Goal: Information Seeking & Learning: Learn about a topic

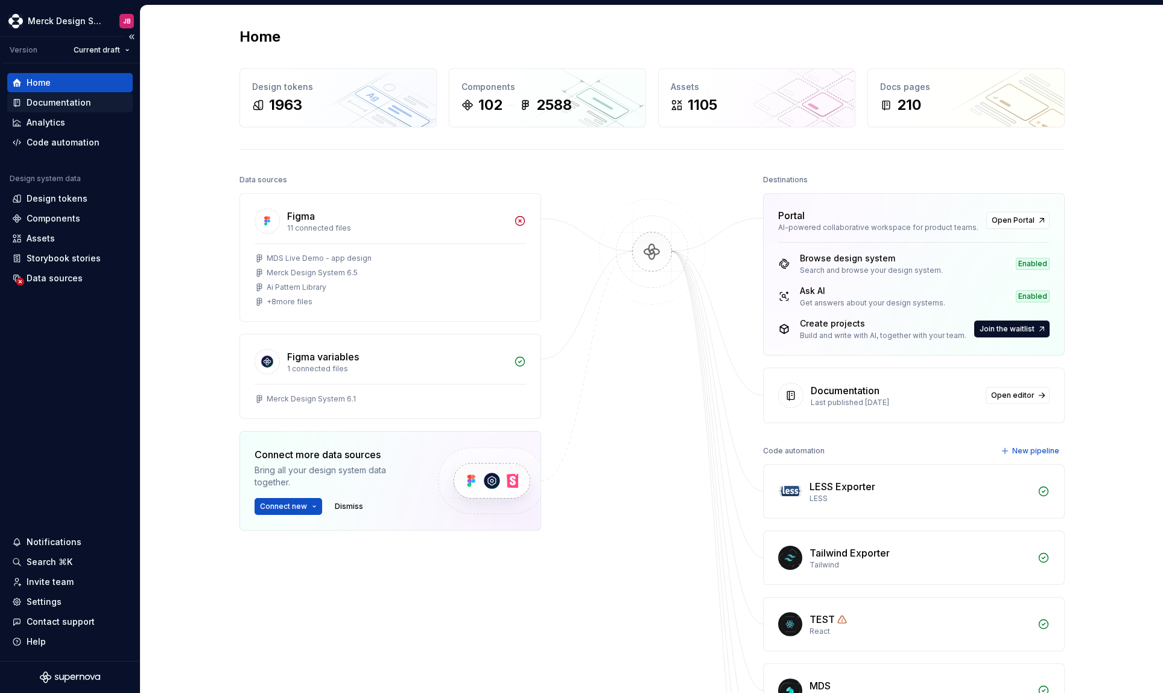
click at [72, 102] on div "Documentation" at bounding box center [59, 103] width 65 height 12
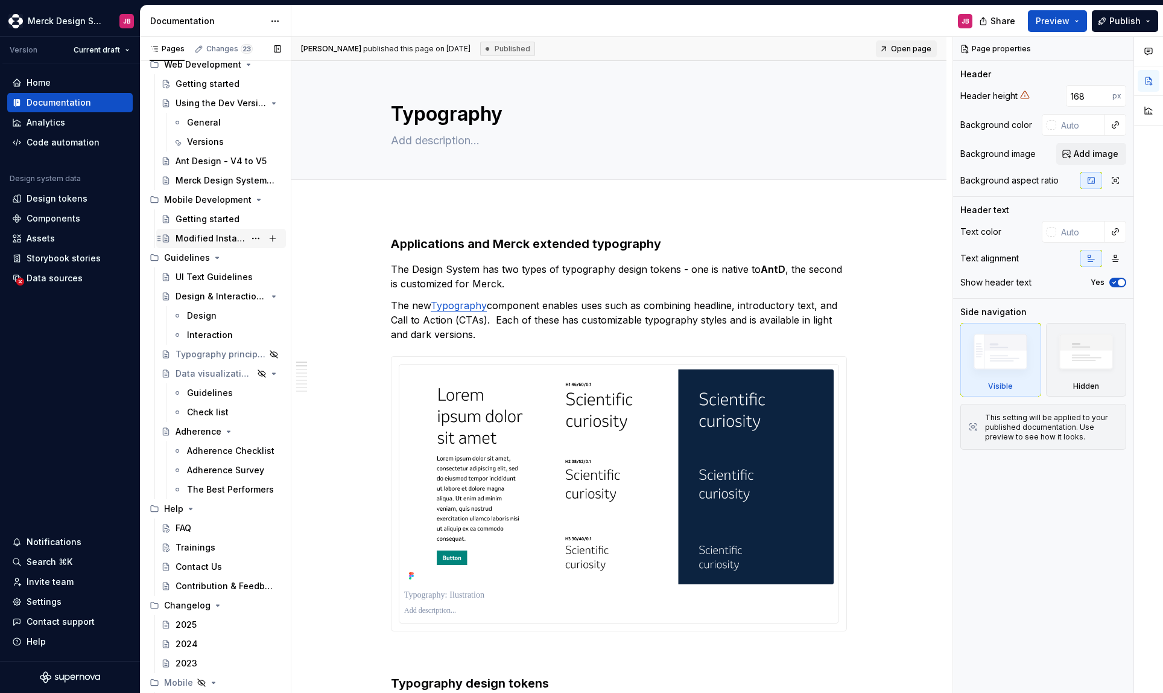
scroll to position [5436, 0]
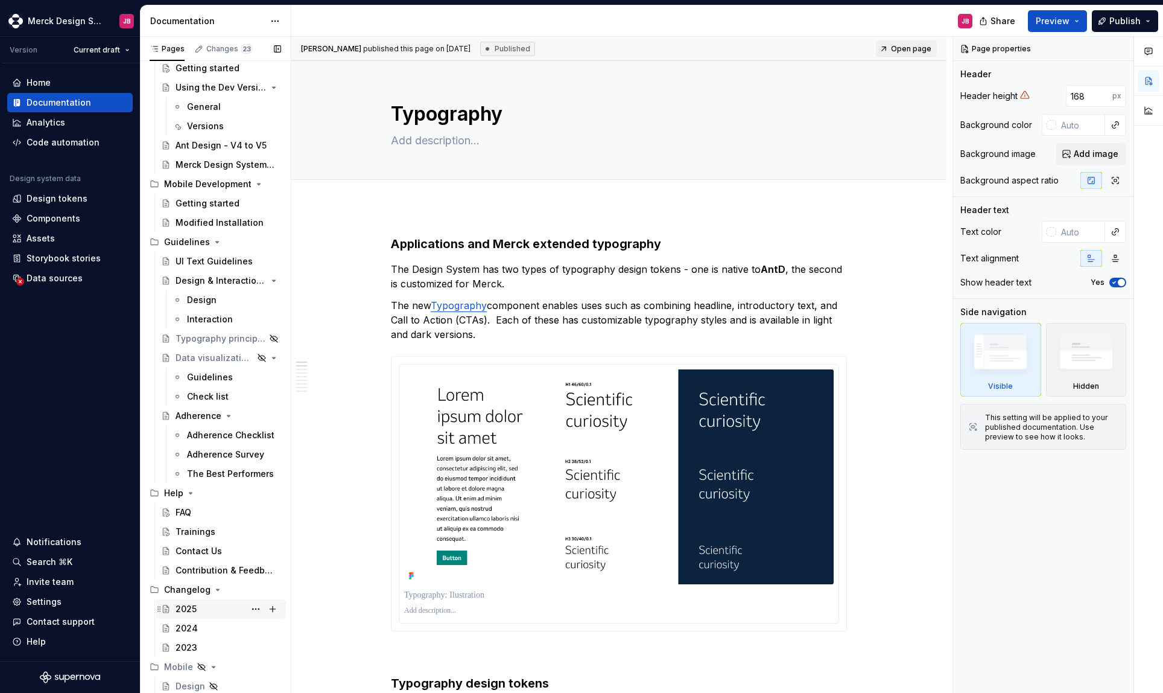
click at [208, 614] on div "2025" at bounding box center [229, 608] width 106 height 17
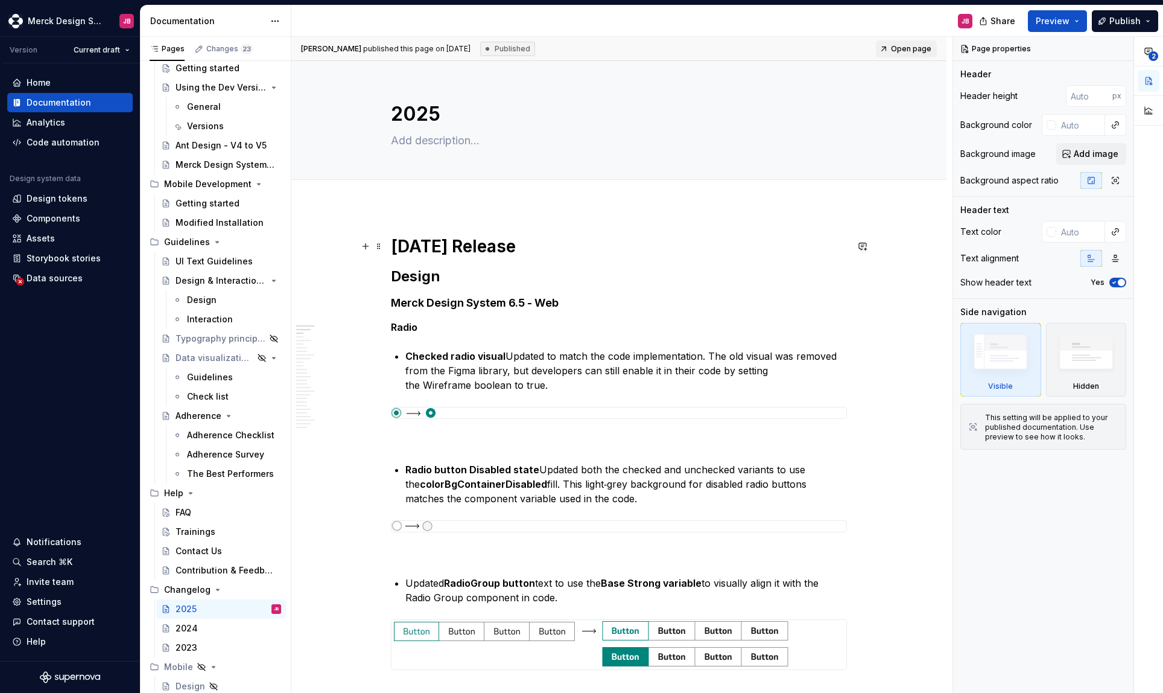
click at [422, 246] on h1 "[DATE] Release" at bounding box center [619, 246] width 456 height 22
type textarea "*"
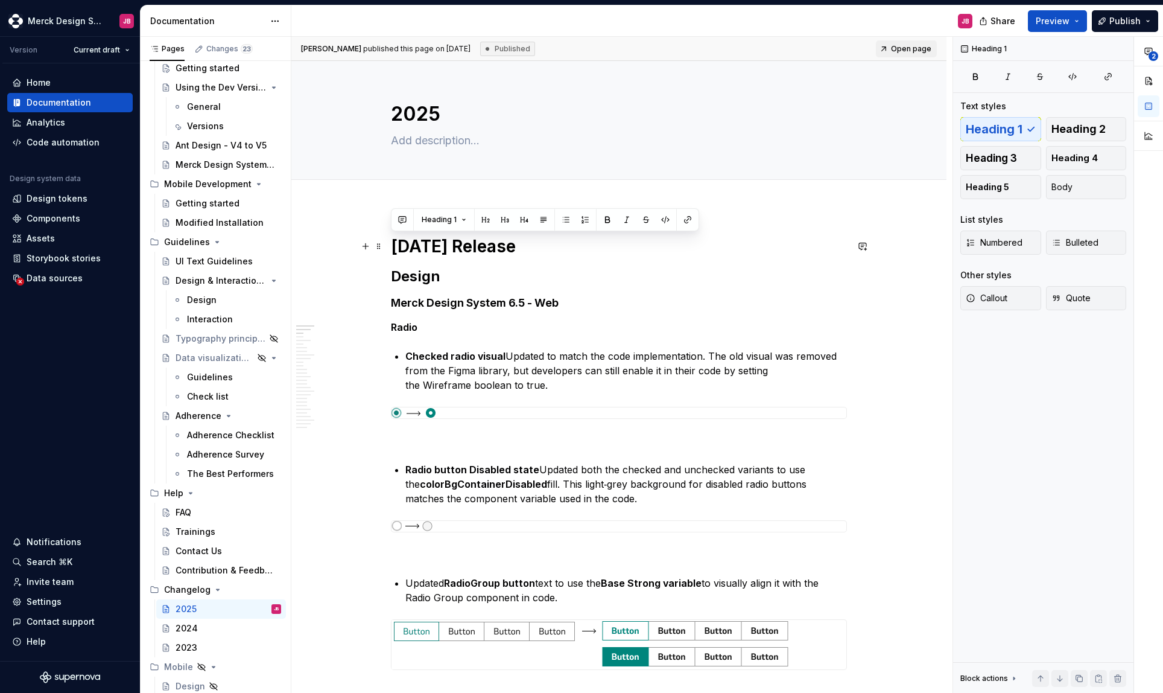
click at [422, 246] on h1 "[DATE] Release" at bounding box center [619, 246] width 456 height 22
click at [399, 247] on h1 "[DATE] Release" at bounding box center [619, 246] width 456 height 22
click at [395, 246] on h1 "[DATE] Release" at bounding box center [619, 246] width 456 height 22
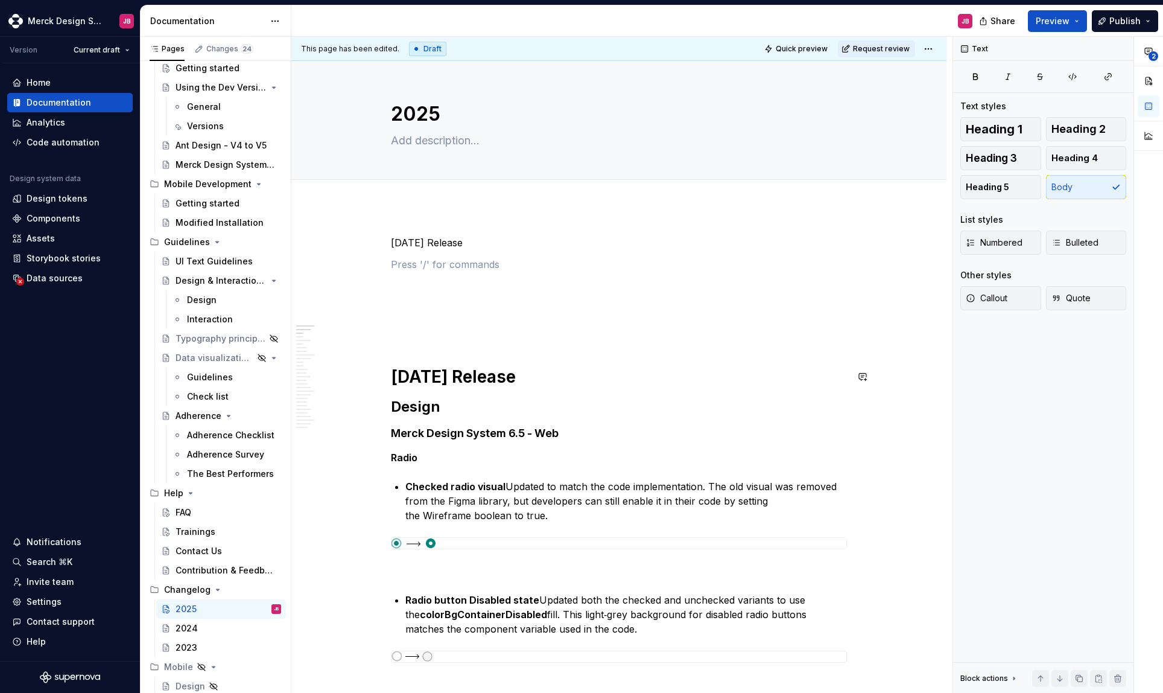
paste div
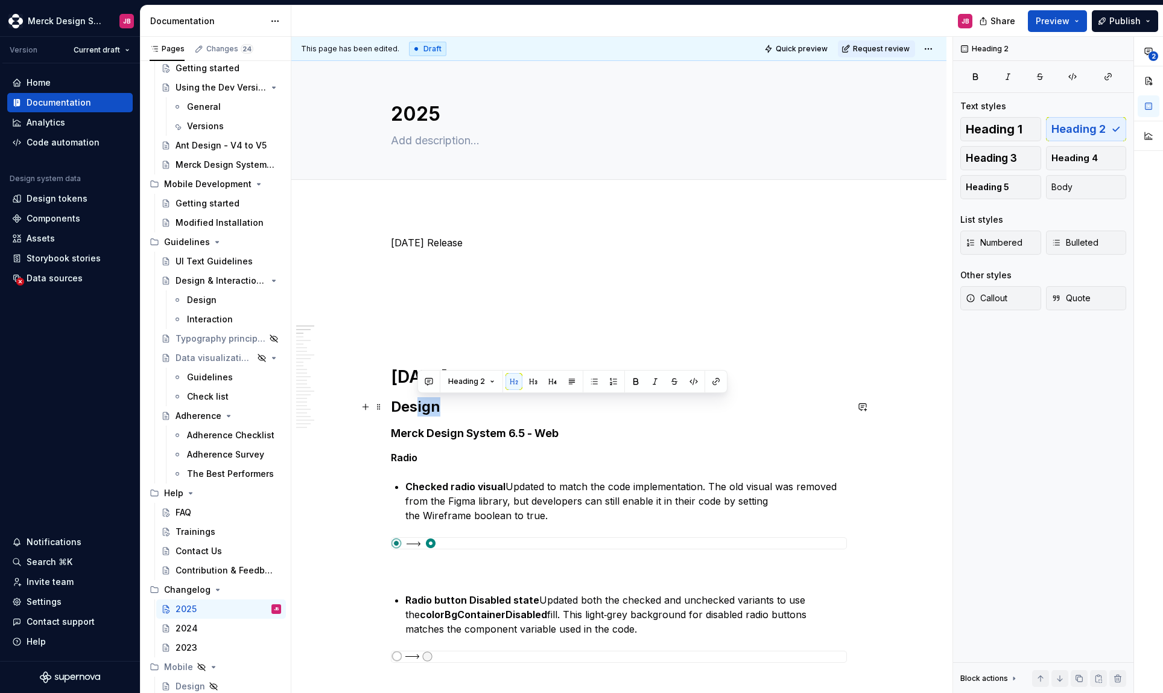
drag, startPoint x: 442, startPoint y: 406, endPoint x: 417, endPoint y: 406, distance: 24.7
click at [417, 406] on h2 "Design" at bounding box center [619, 406] width 456 height 19
drag, startPoint x: 571, startPoint y: 435, endPoint x: 396, endPoint y: 409, distance: 176.9
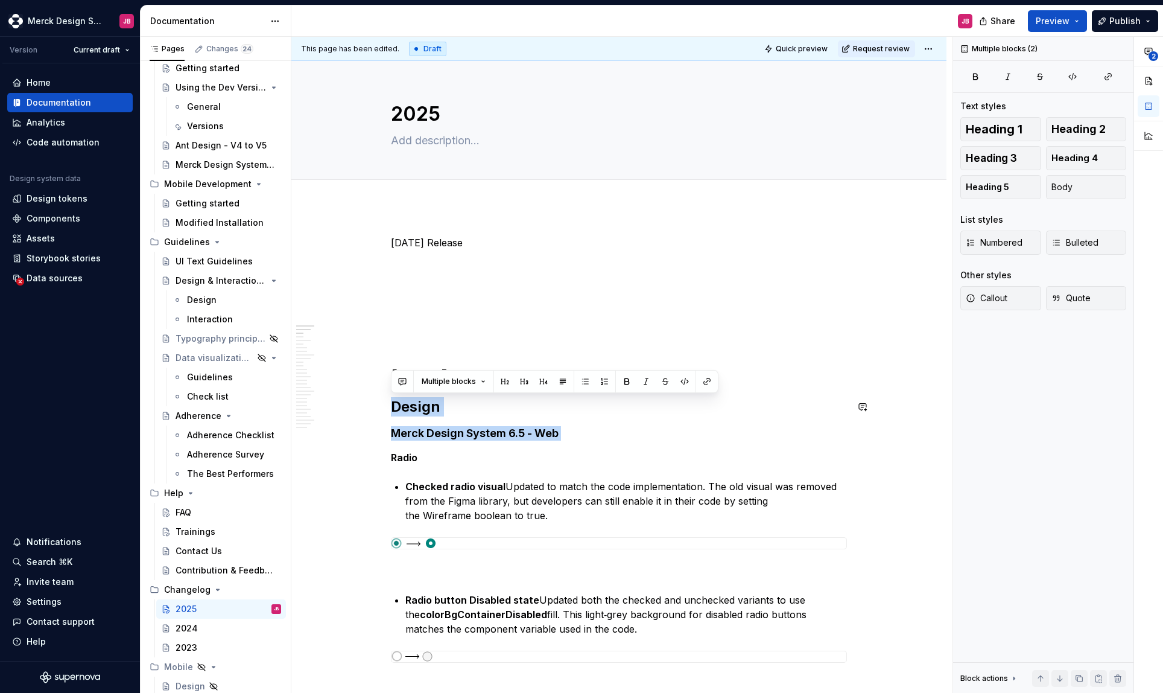
copy div "Design Merck Design System 6.5 - Web"
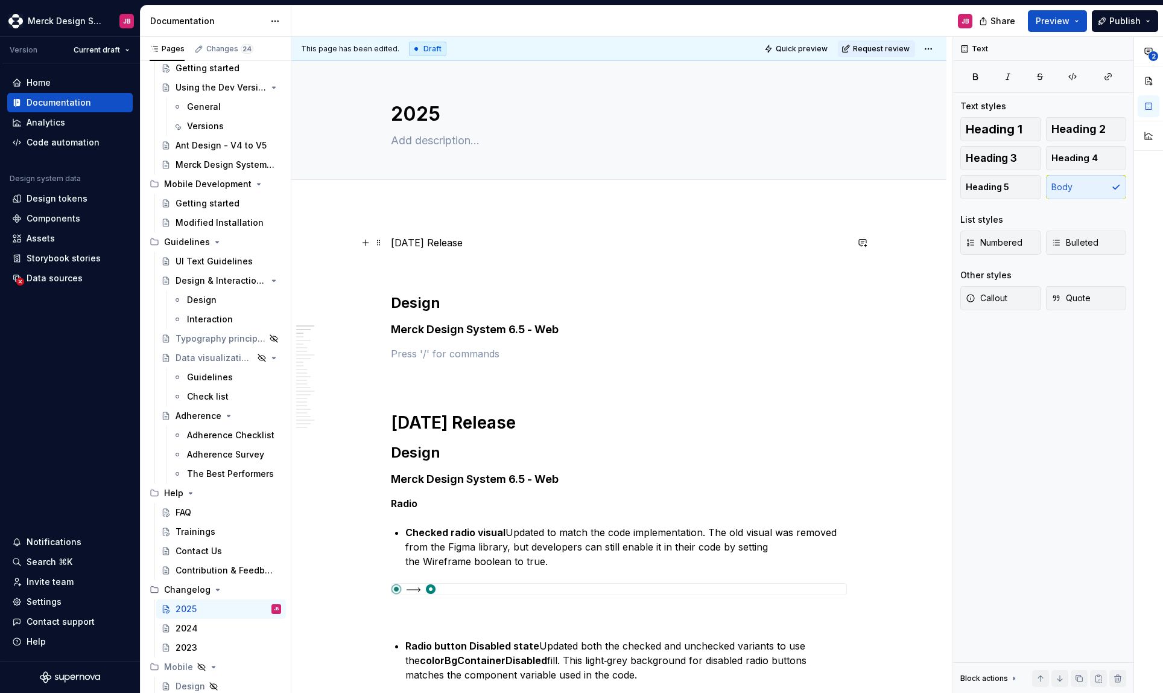
click at [429, 237] on p "[DATE] Release" at bounding box center [619, 242] width 456 height 14
click at [470, 222] on button "button" at bounding box center [467, 220] width 17 height 17
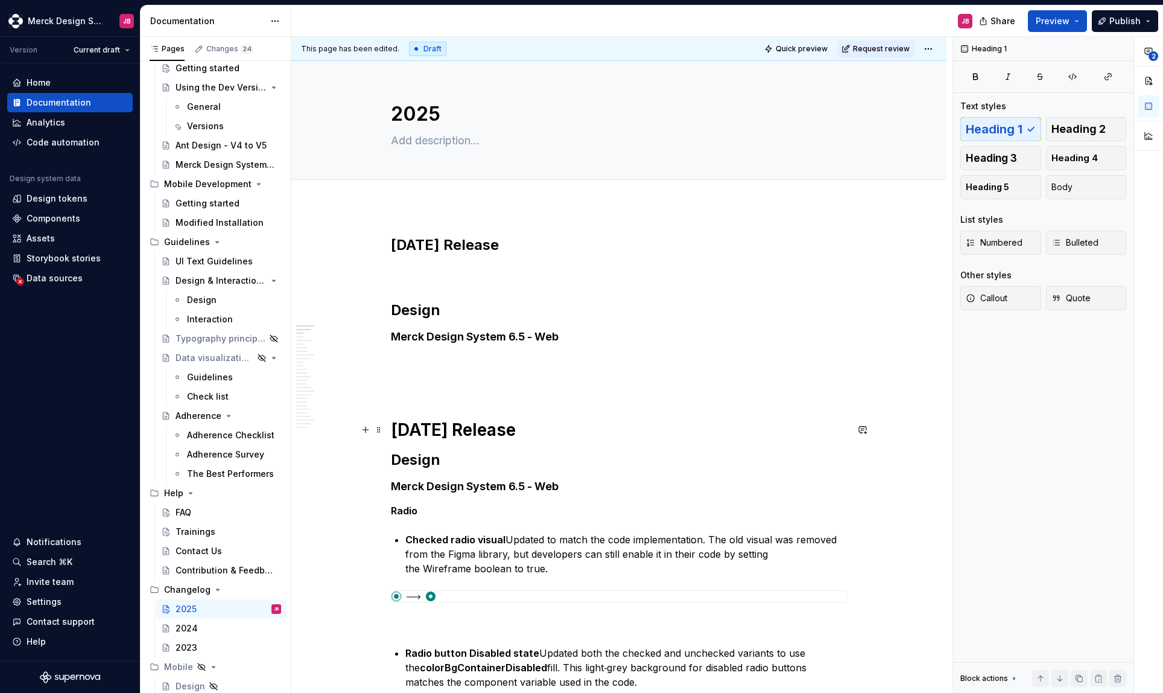
click at [453, 434] on h1 "[DATE] Release" at bounding box center [619, 430] width 456 height 22
click at [462, 247] on h2 "[DATE] Release" at bounding box center [619, 244] width 456 height 19
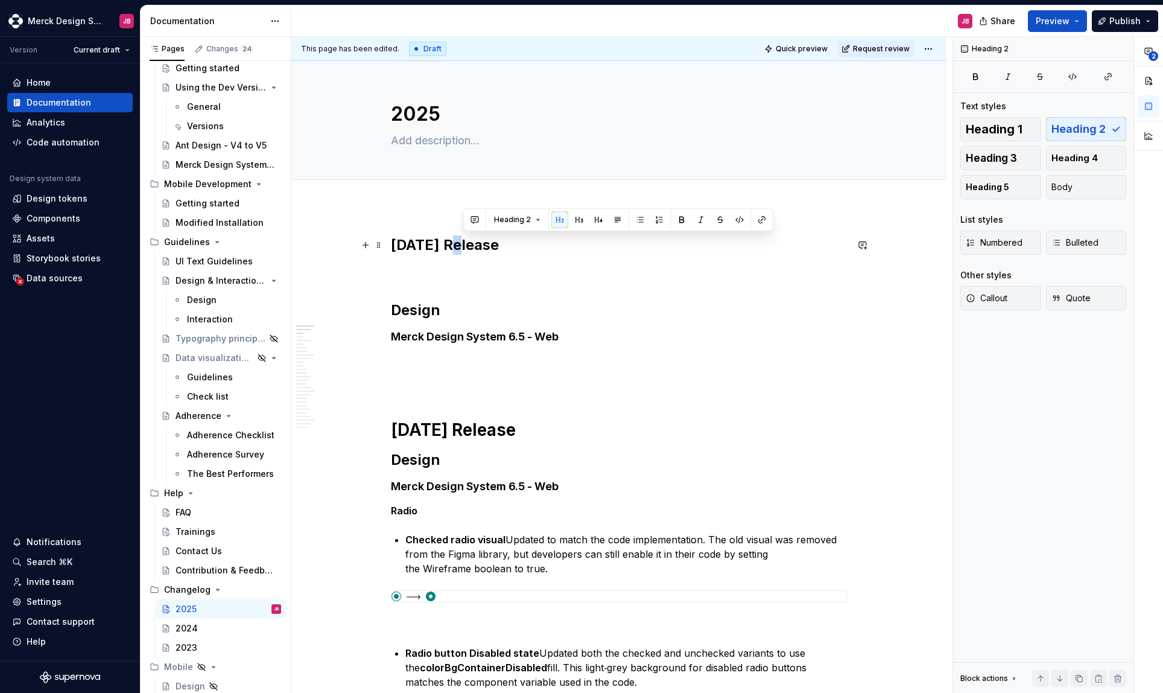
click at [462, 247] on h2 "[DATE] Release" at bounding box center [619, 244] width 456 height 19
click at [469, 218] on button "Heading 2" at bounding box center [444, 219] width 57 height 17
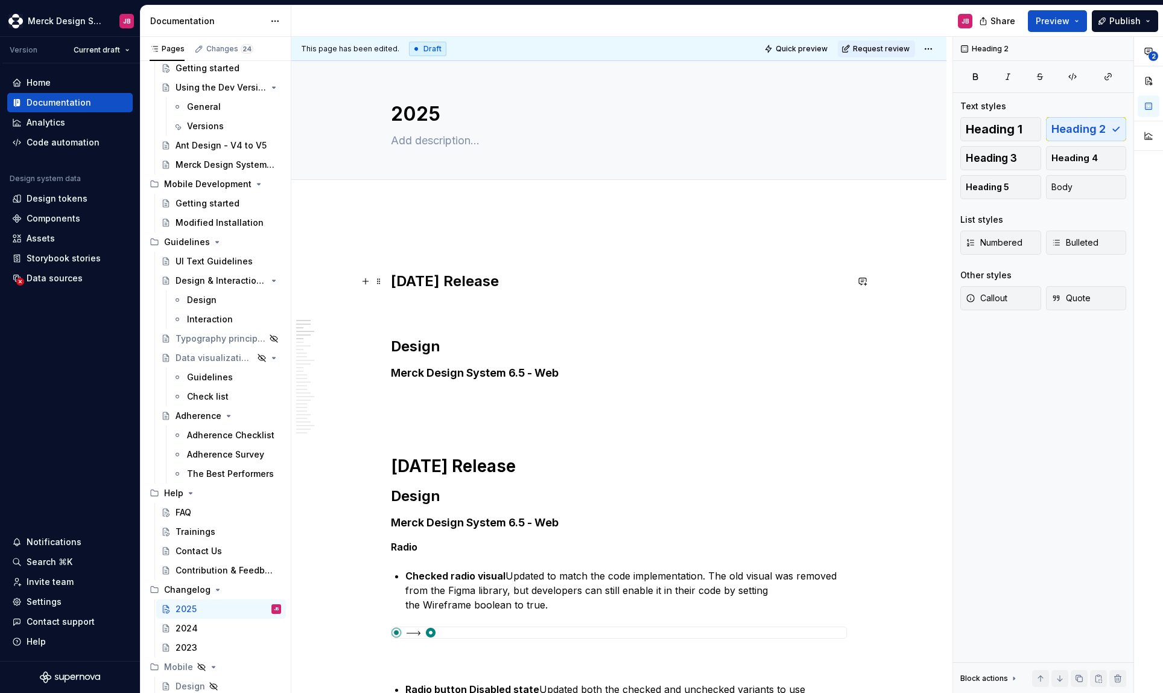
click at [443, 274] on h2 "[DATE] Release" at bounding box center [619, 281] width 456 height 19
click at [442, 252] on span "Heading 2" at bounding box center [440, 256] width 37 height 10
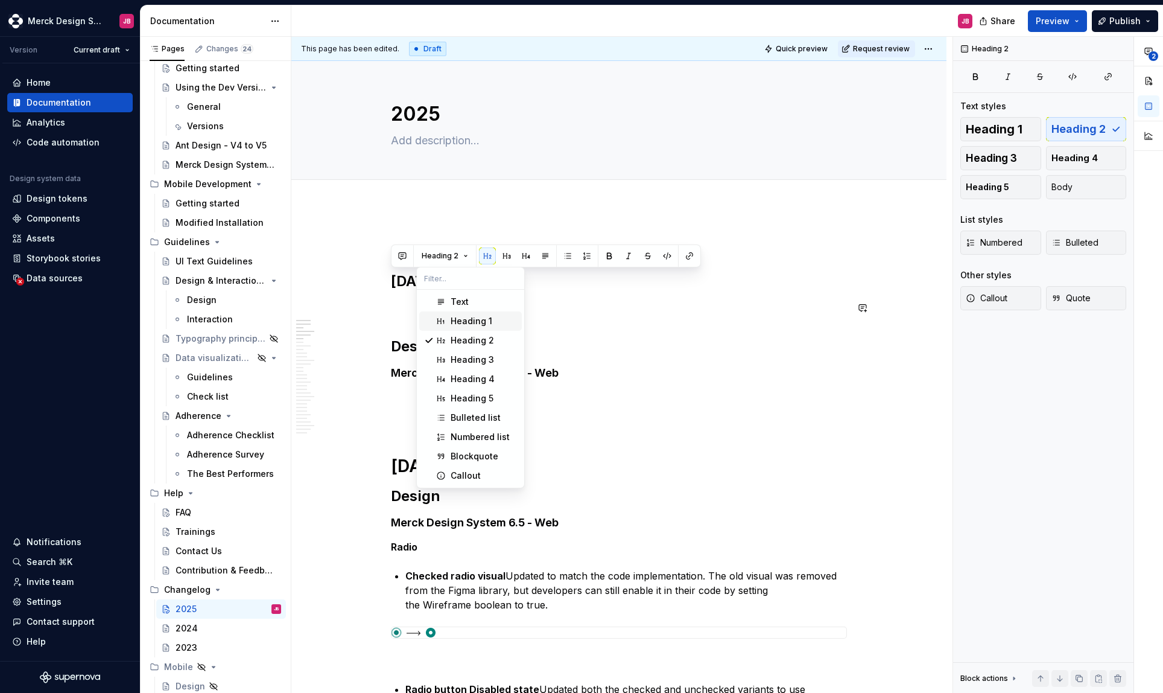
click at [457, 320] on div "Heading 1" at bounding box center [472, 321] width 42 height 12
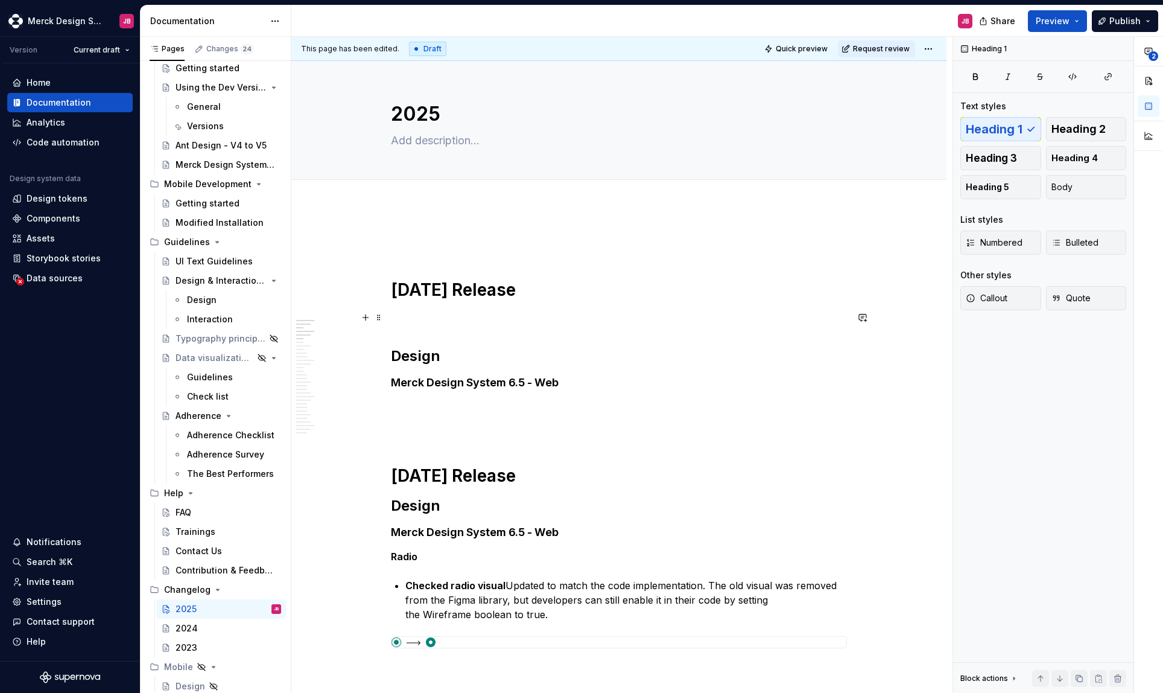
click at [418, 323] on p at bounding box center [619, 317] width 456 height 14
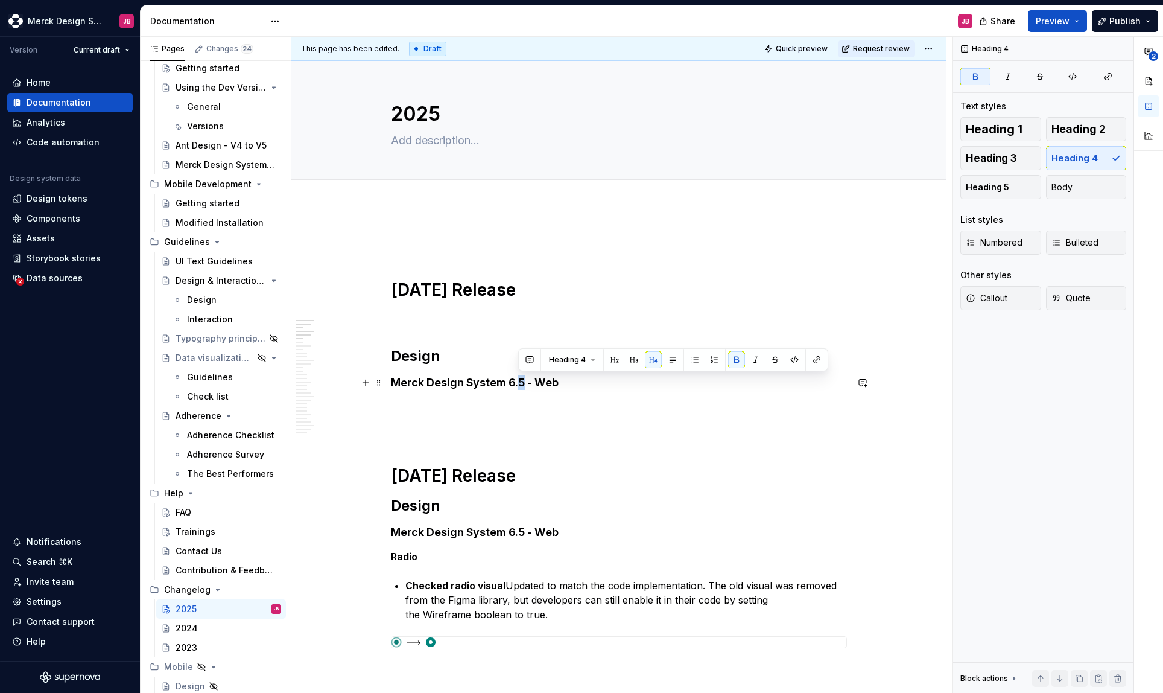
click at [523, 384] on strong "Merck Design System 6.5 - Web" at bounding box center [475, 382] width 168 height 13
click at [603, 386] on h4 "Merck Design System 6.X - Web" at bounding box center [619, 382] width 456 height 14
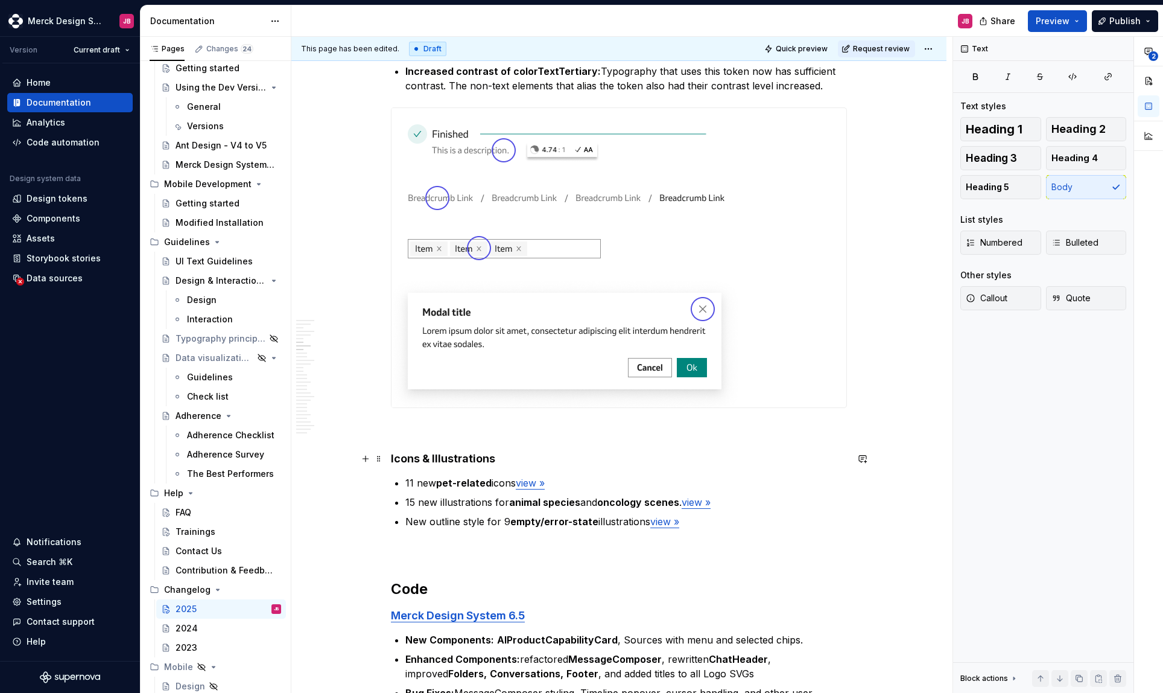
scroll to position [1484, 0]
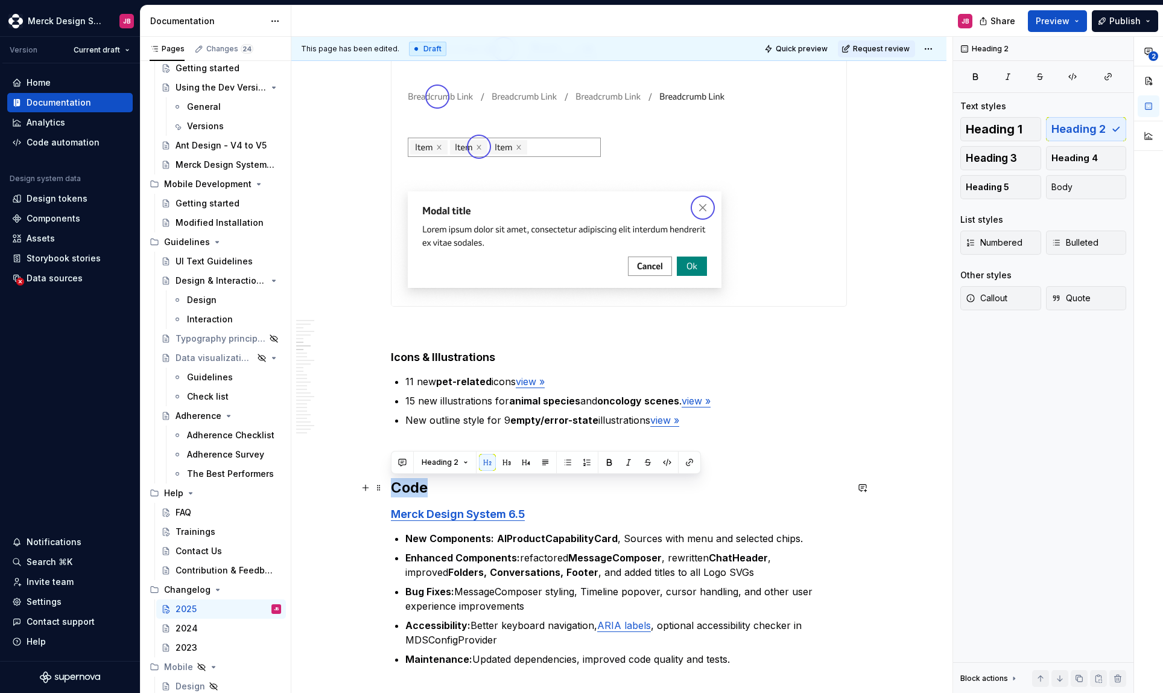
drag, startPoint x: 394, startPoint y: 484, endPoint x: 449, endPoint y: 484, distance: 54.9
click at [449, 484] on h2 "Code" at bounding box center [619, 487] width 456 height 19
copy h2 "Code"
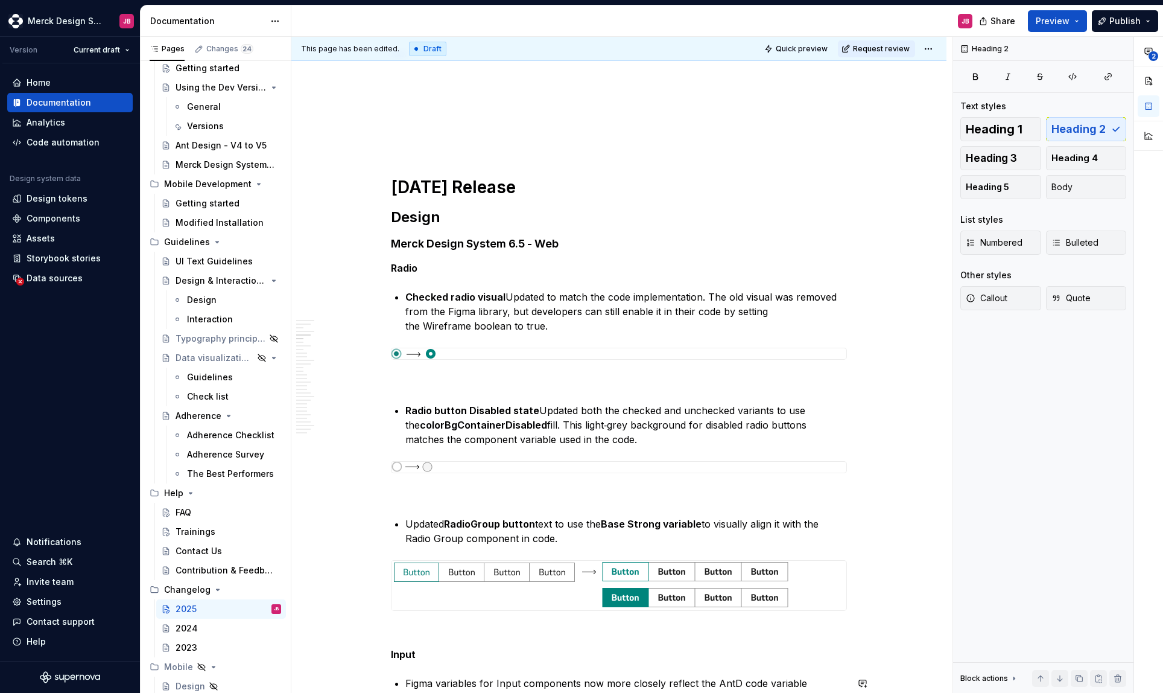
scroll to position [24, 0]
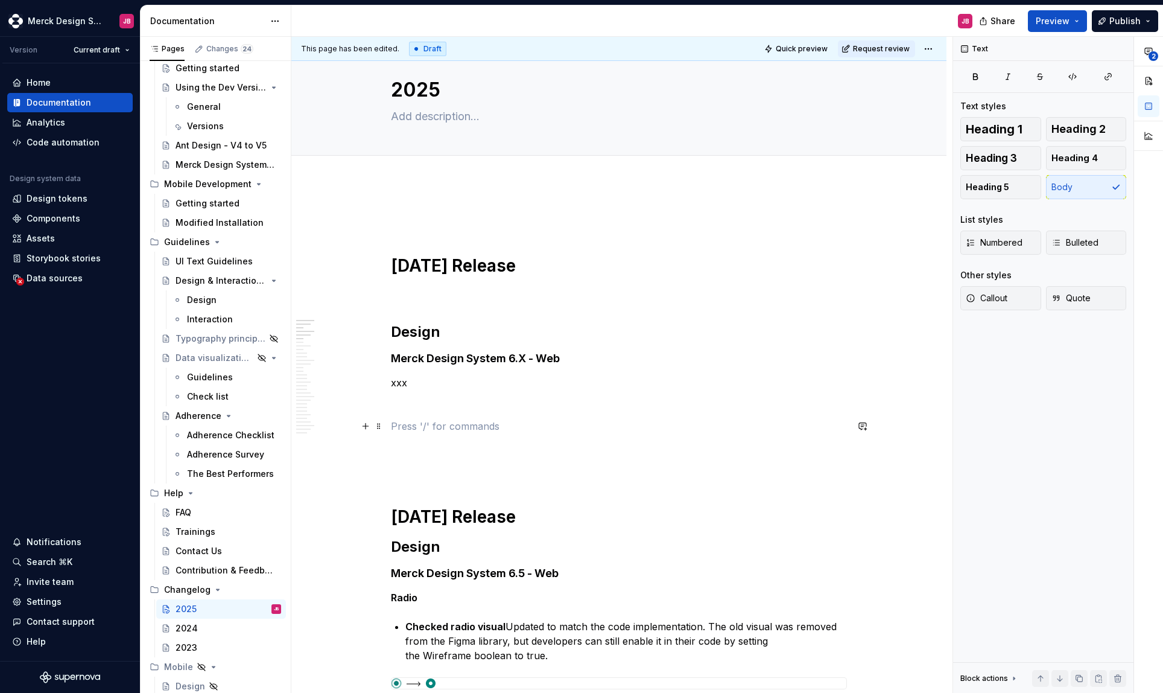
click at [424, 430] on p at bounding box center [619, 426] width 456 height 14
click at [410, 426] on p "Code" at bounding box center [619, 426] width 456 height 14
click at [460, 402] on button "button" at bounding box center [467, 403] width 17 height 17
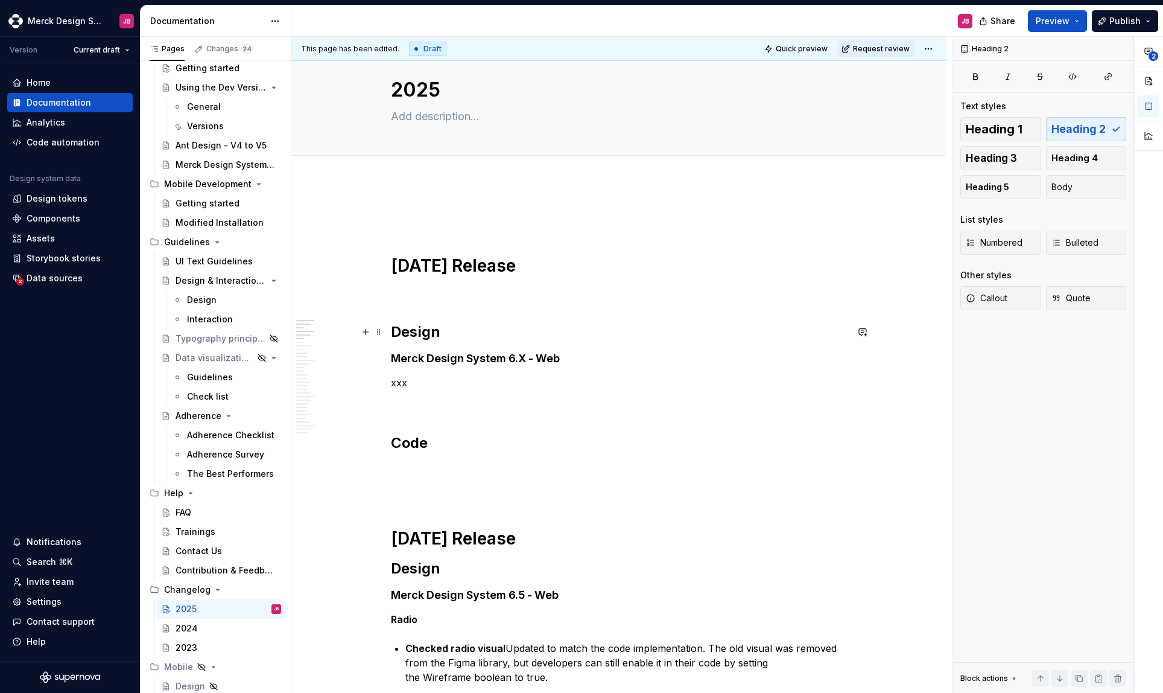
click at [422, 331] on h2 "Design" at bounding box center [619, 331] width 456 height 19
click at [454, 442] on h2 "Code" at bounding box center [619, 442] width 456 height 19
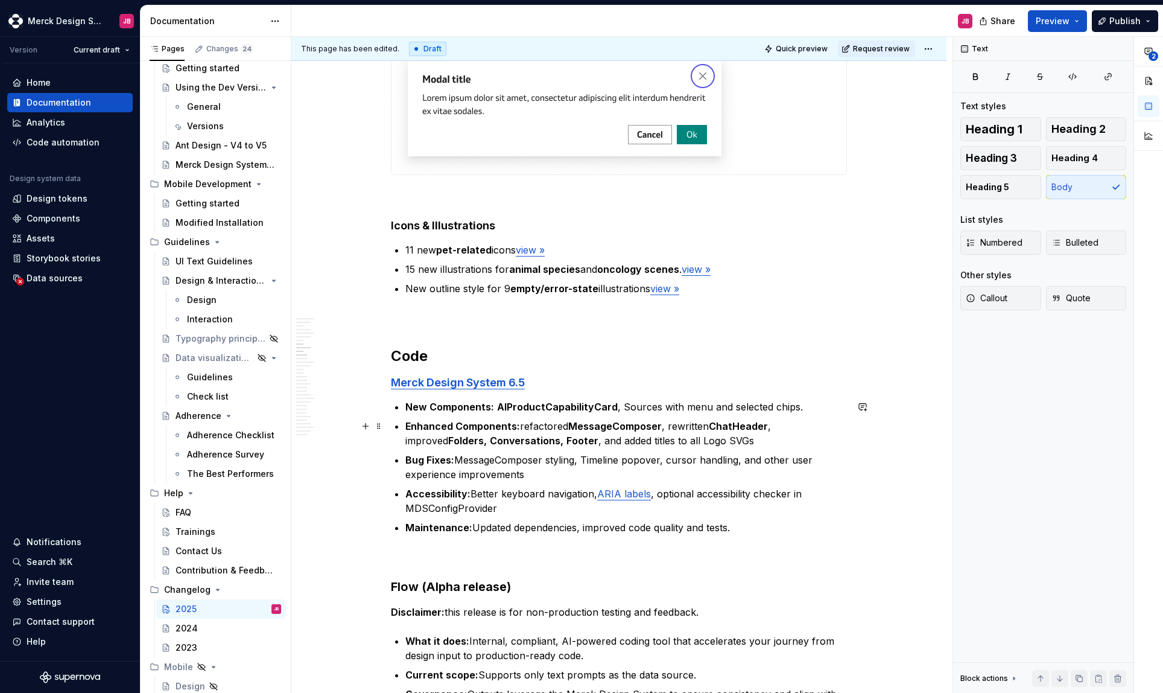
scroll to position [1725, 0]
click at [492, 583] on h3 "Flow (Alpha release)" at bounding box center [619, 585] width 456 height 17
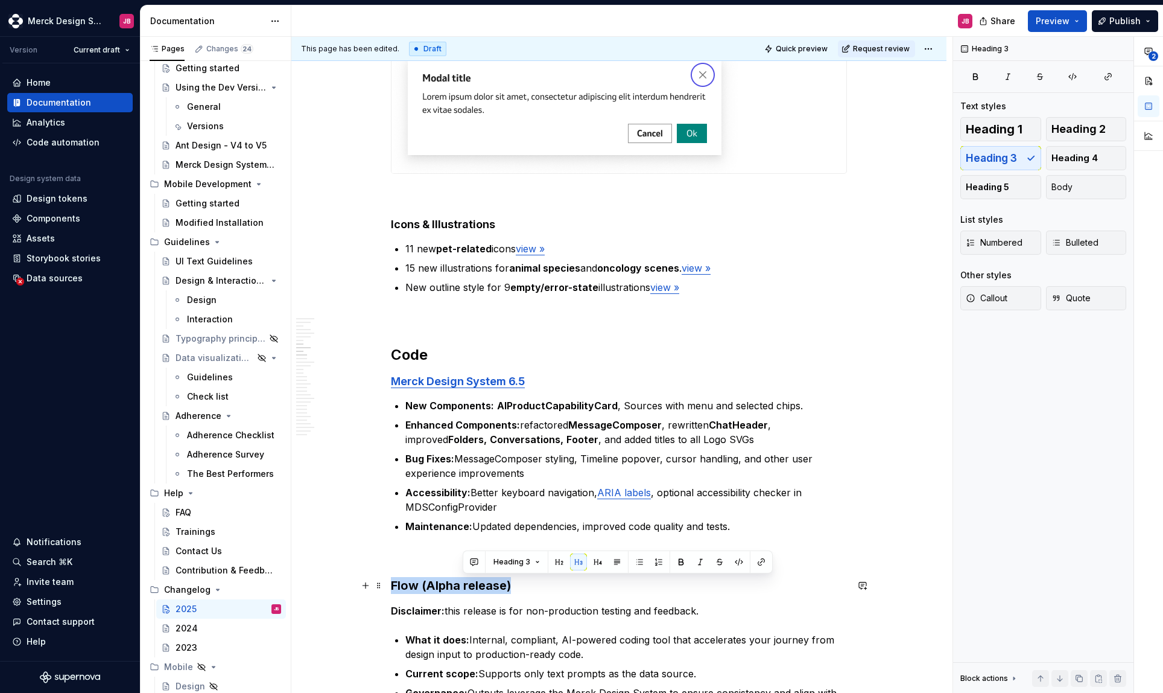
click at [492, 583] on h3 "Flow (Alpha release)" at bounding box center [619, 585] width 456 height 17
copy h3 "Flow (Alpha release)"
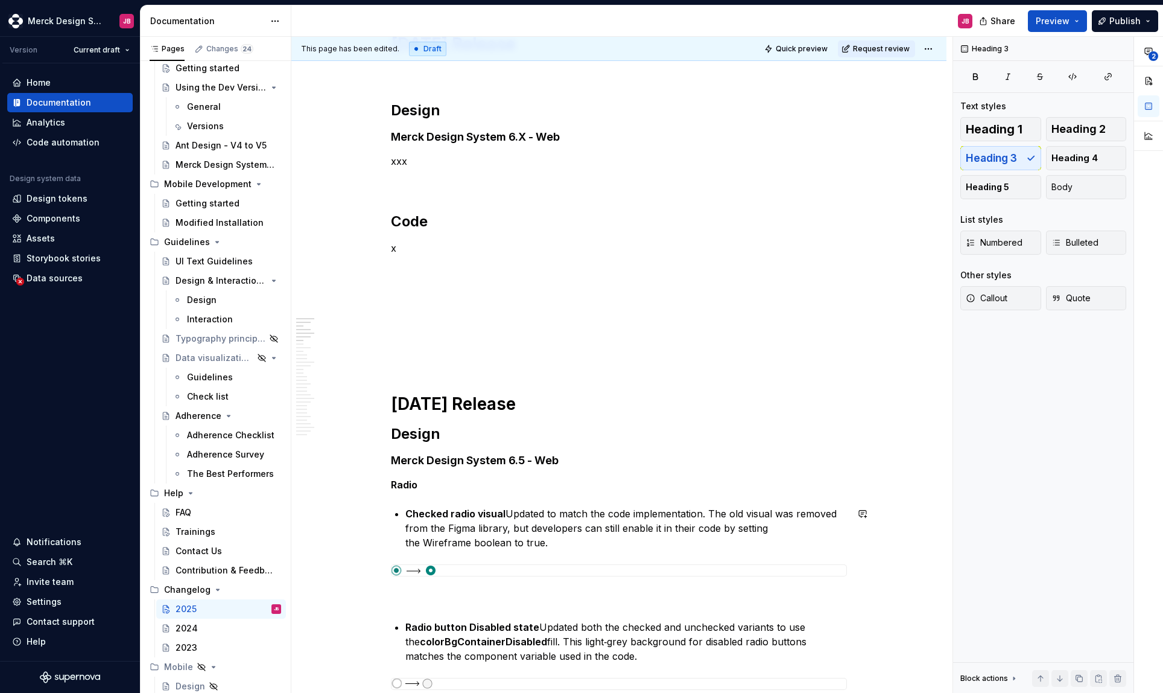
scroll to position [191, 0]
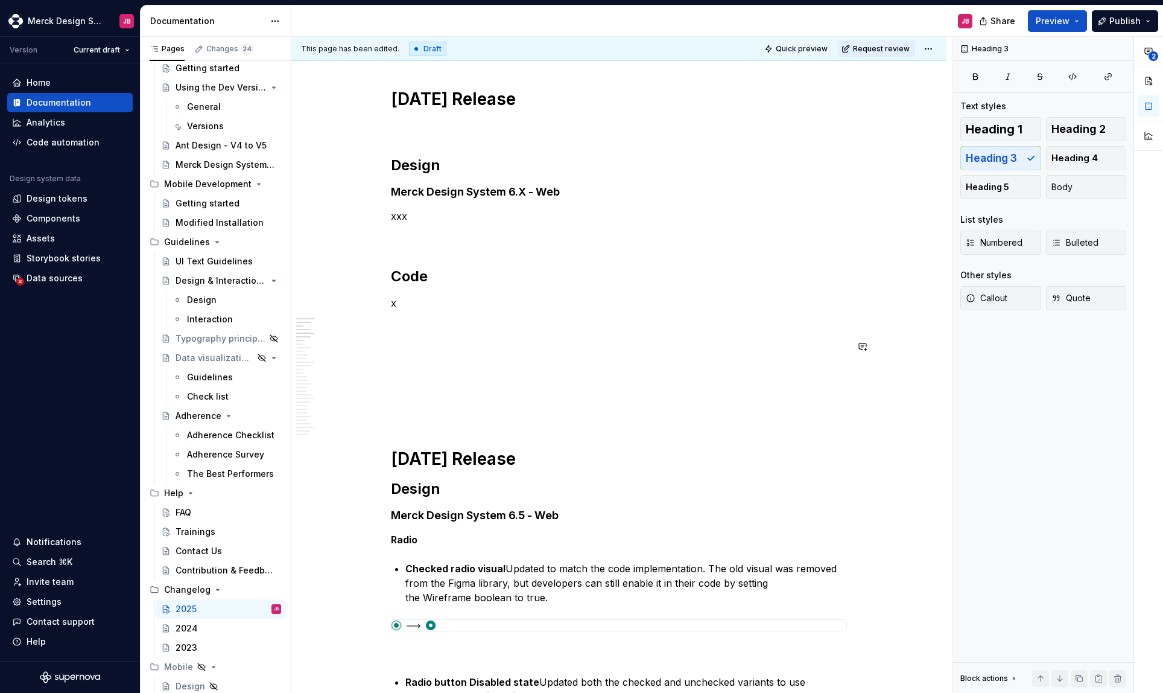
click at [432, 368] on p "Flow (Alpha release)" at bounding box center [619, 368] width 456 height 14
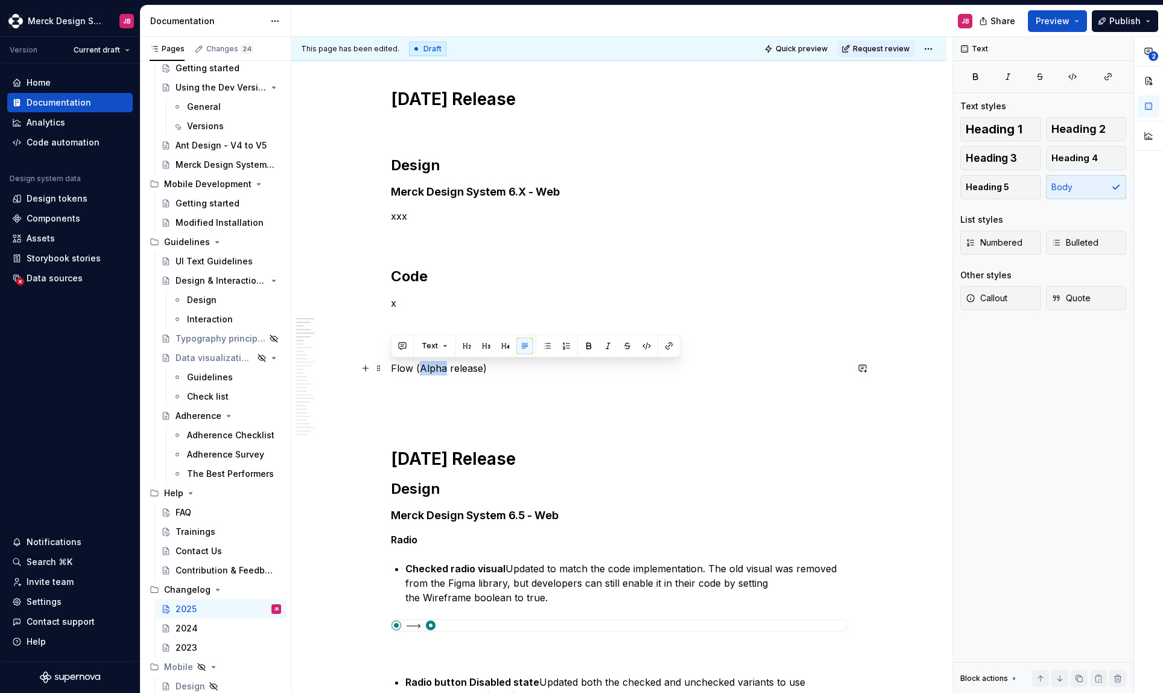
click at [432, 368] on p "Flow (Alpha release)" at bounding box center [619, 368] width 456 height 14
click at [464, 349] on button "button" at bounding box center [467, 345] width 17 height 17
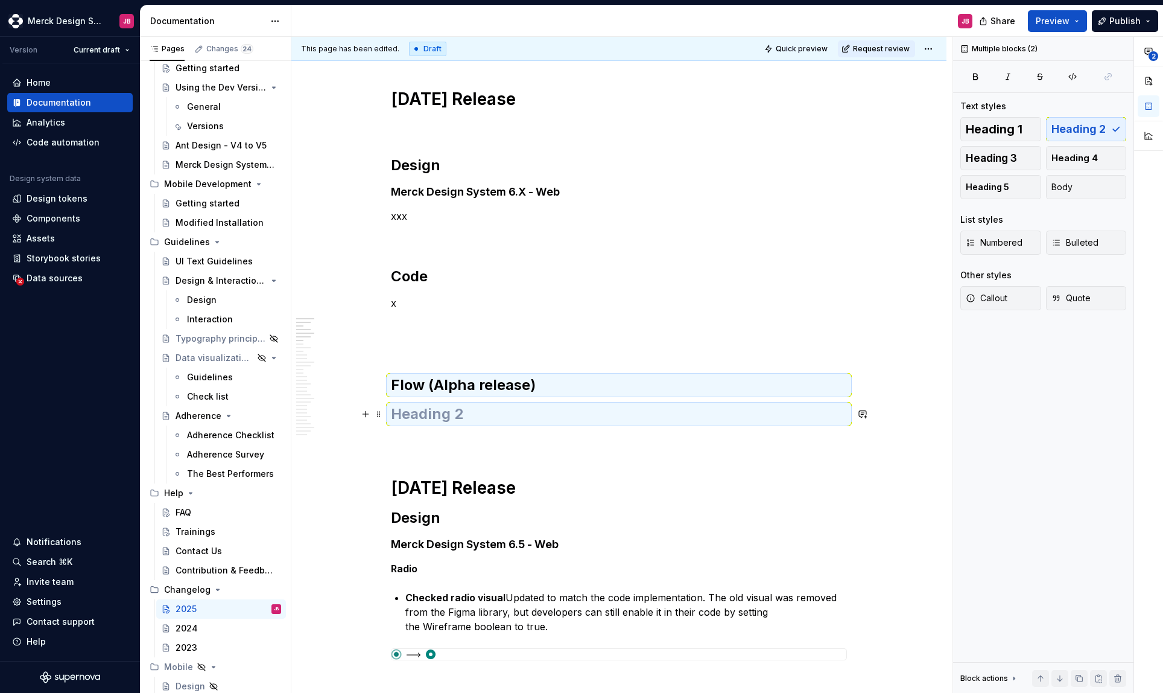
click at [501, 410] on h2 at bounding box center [619, 413] width 456 height 19
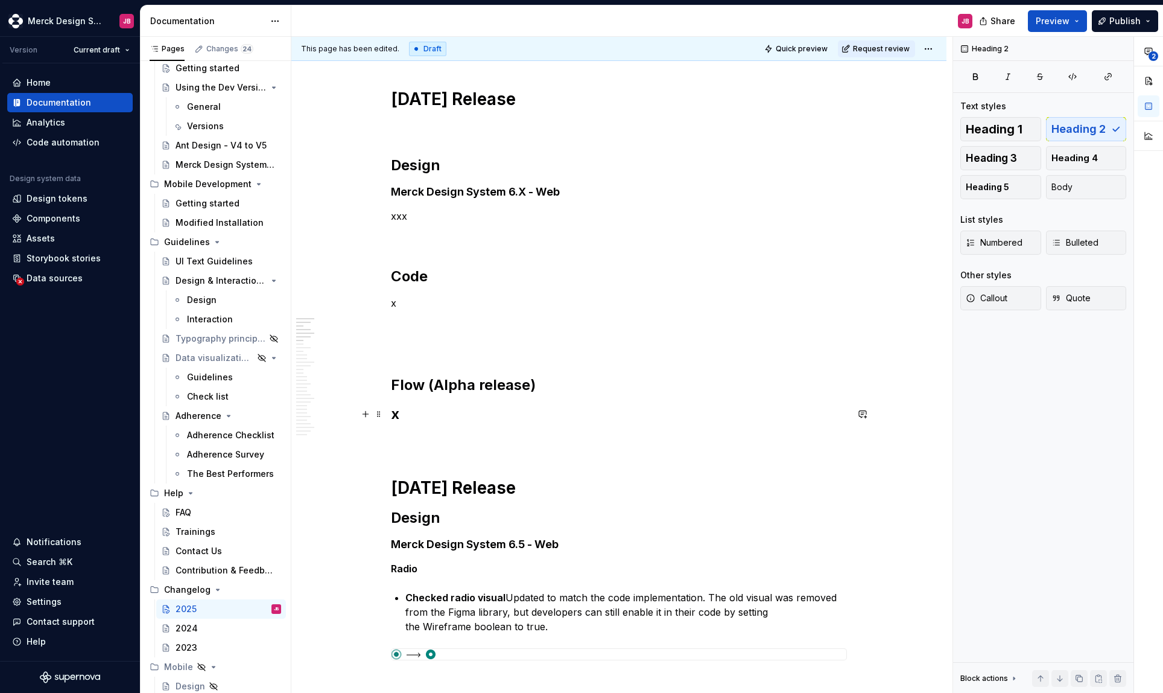
click at [403, 414] on h2 "x" at bounding box center [619, 413] width 456 height 19
click at [395, 413] on h2 "x" at bounding box center [619, 413] width 456 height 19
click at [457, 389] on span "Multiple blocks" at bounding box center [449, 389] width 54 height 10
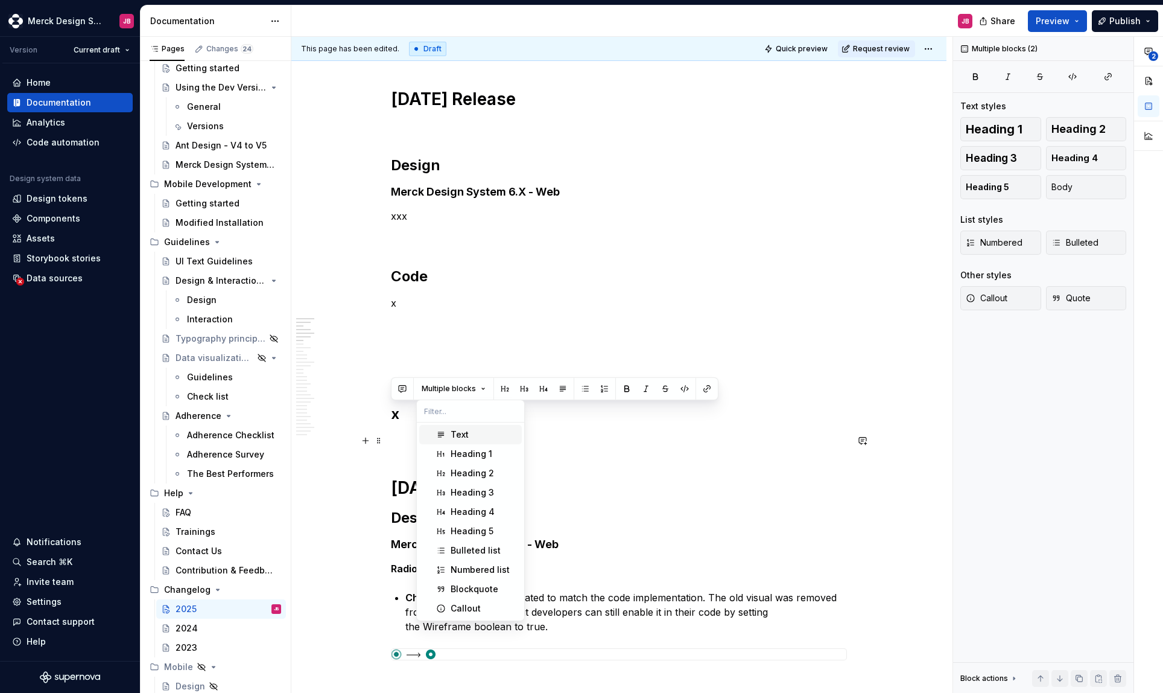
drag, startPoint x: 463, startPoint y: 435, endPoint x: 515, endPoint y: 439, distance: 52.7
click at [463, 435] on div "Text" at bounding box center [460, 434] width 18 height 12
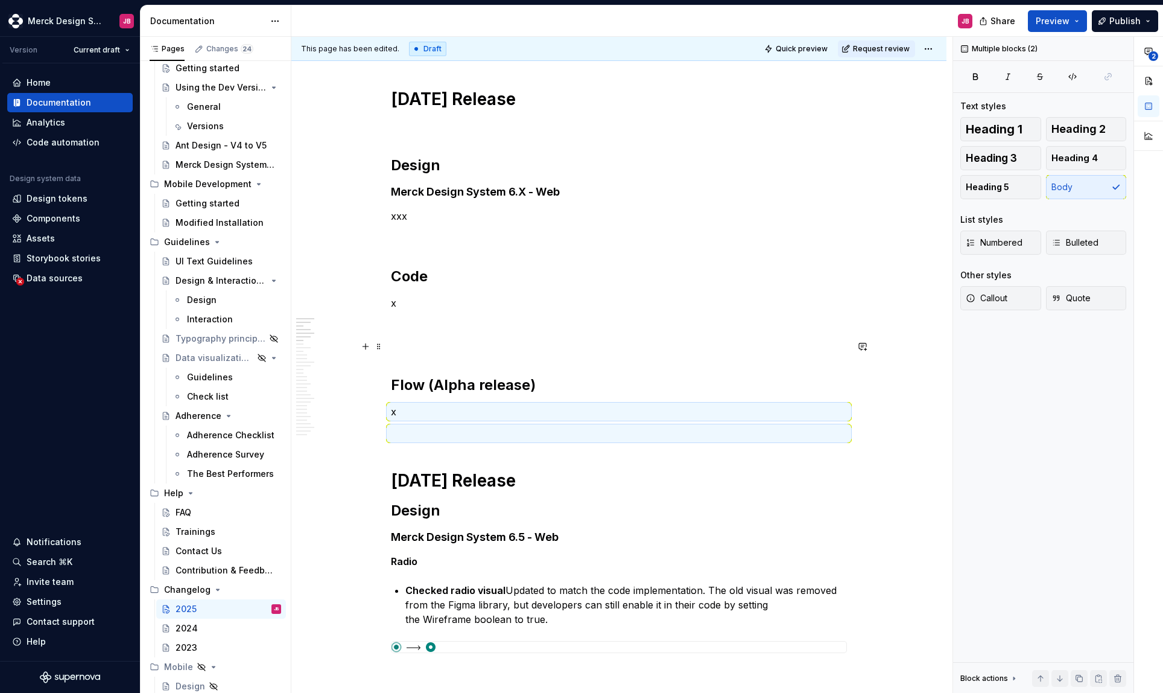
click at [428, 344] on p at bounding box center [619, 346] width 456 height 14
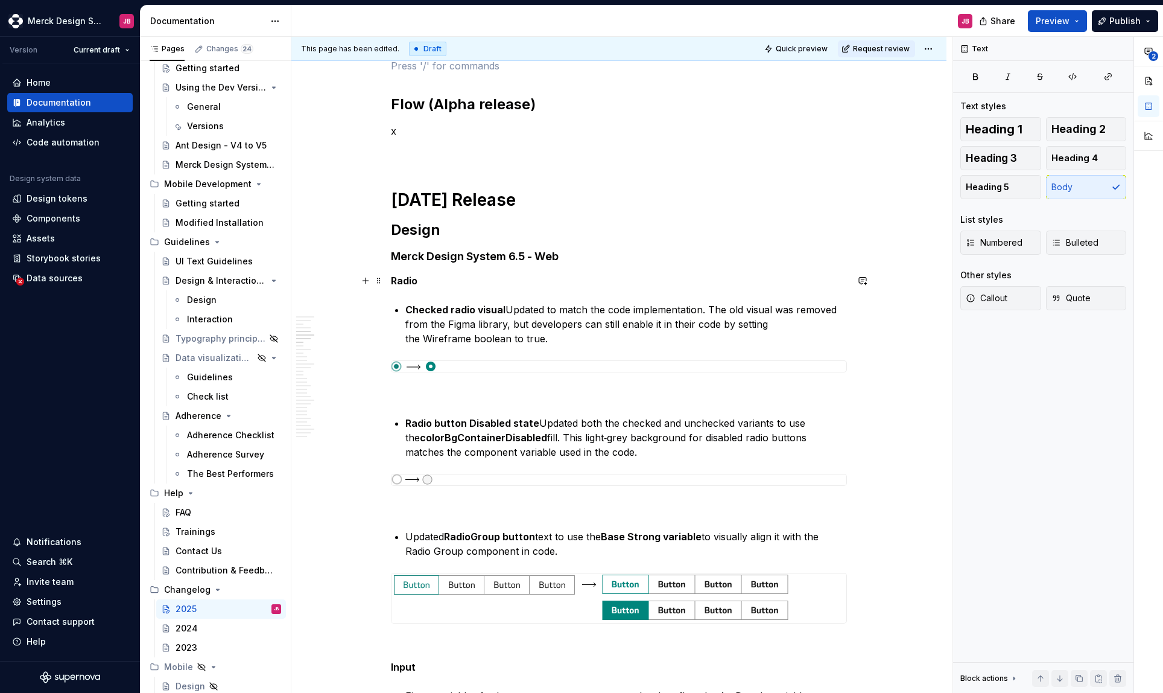
scroll to position [448, 0]
click at [456, 101] on h2 "Flow (Alpha release)" at bounding box center [619, 105] width 456 height 19
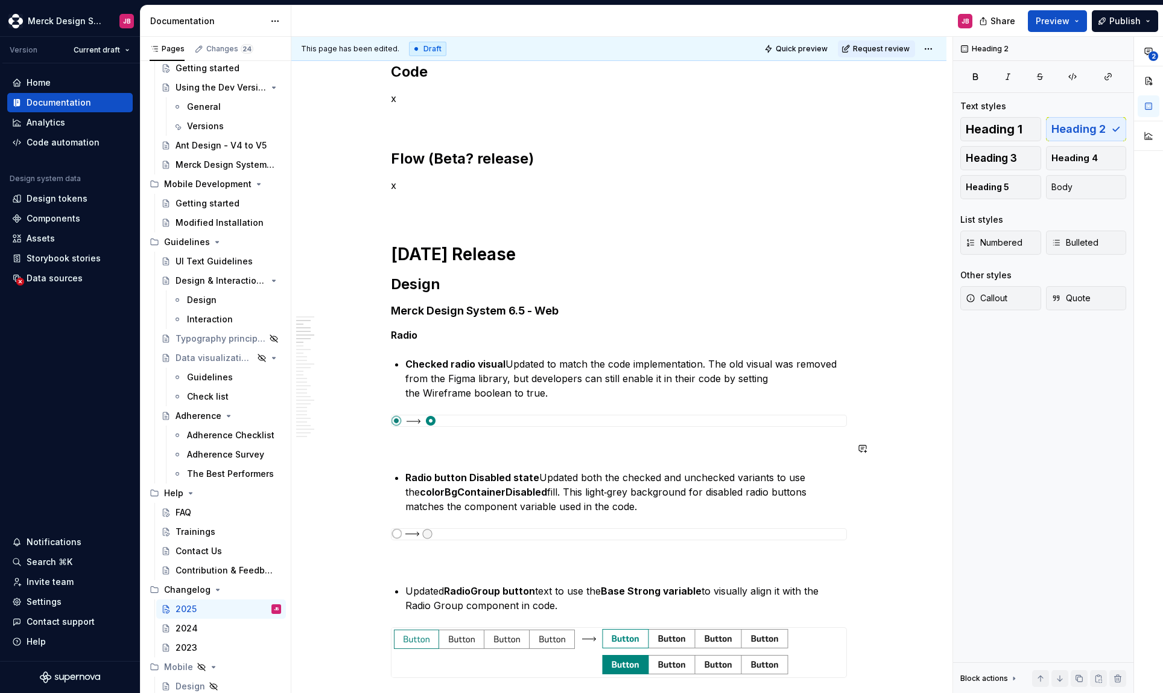
scroll to position [320, 0]
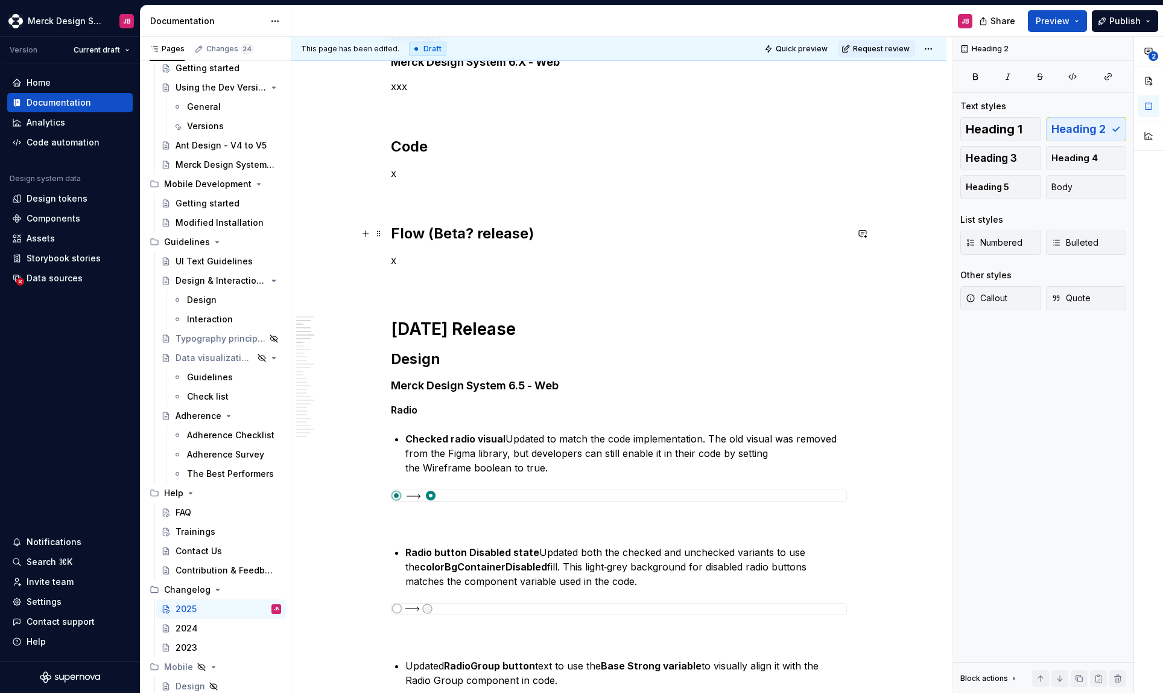
click at [459, 234] on h2 "Flow (Beta? release)" at bounding box center [619, 233] width 456 height 19
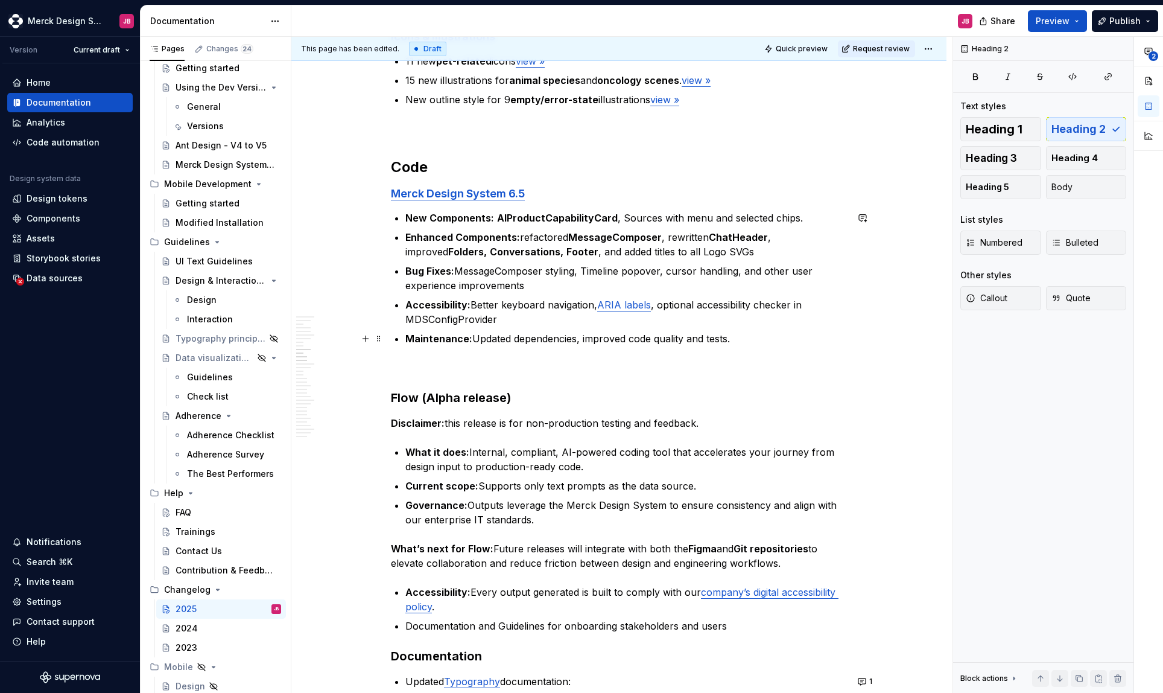
scroll to position [2014, 0]
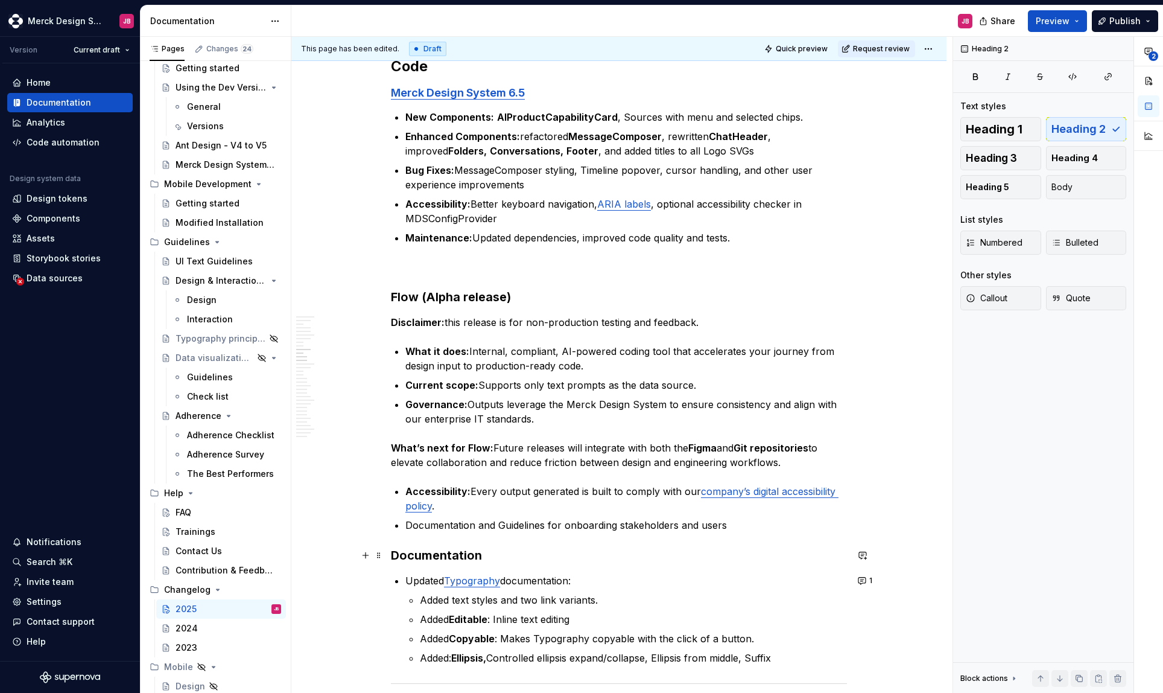
click at [434, 557] on strong "Documentation" at bounding box center [436, 555] width 91 height 14
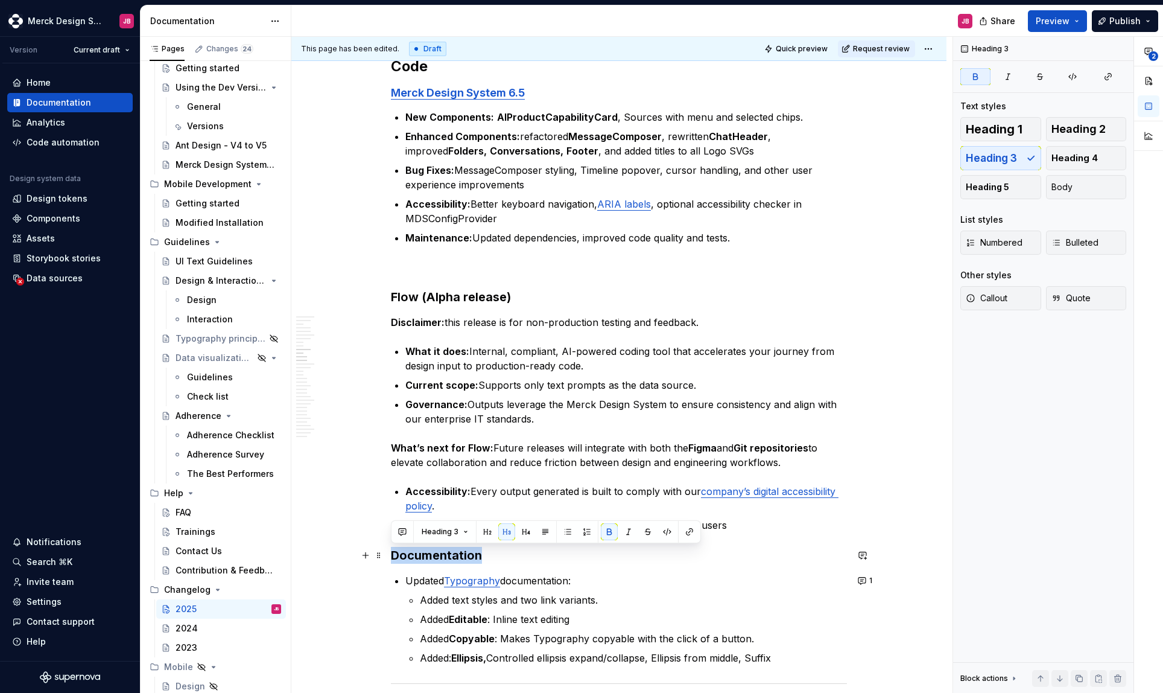
copy strong "Documentation"
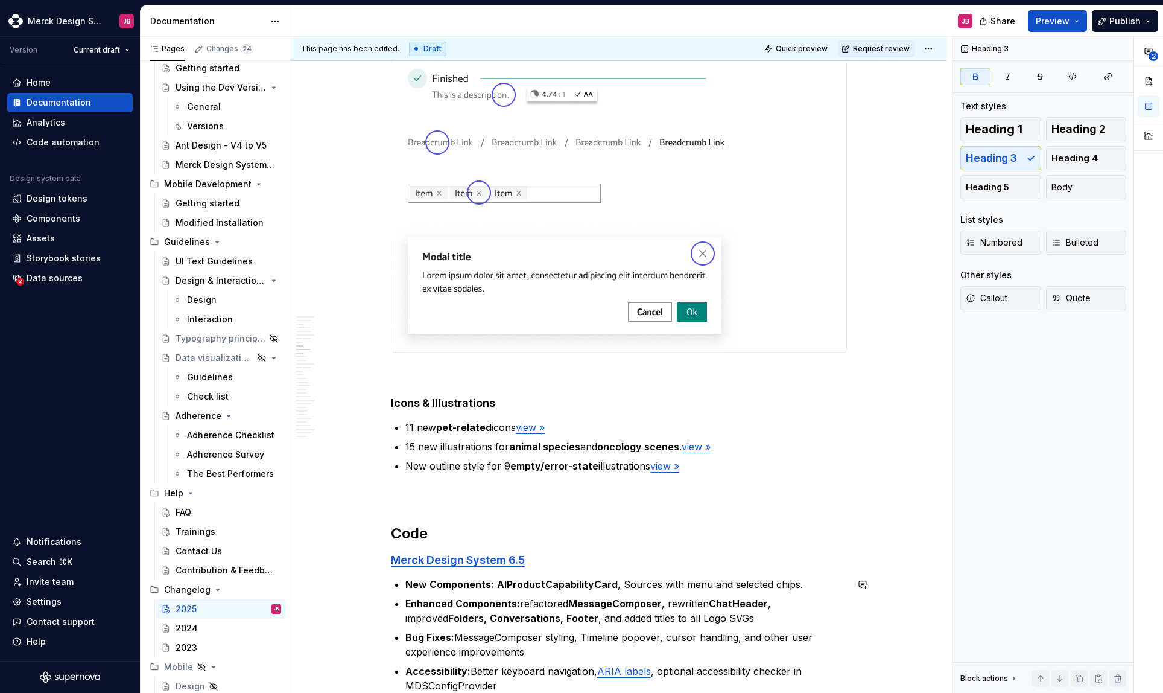
scroll to position [1424, 0]
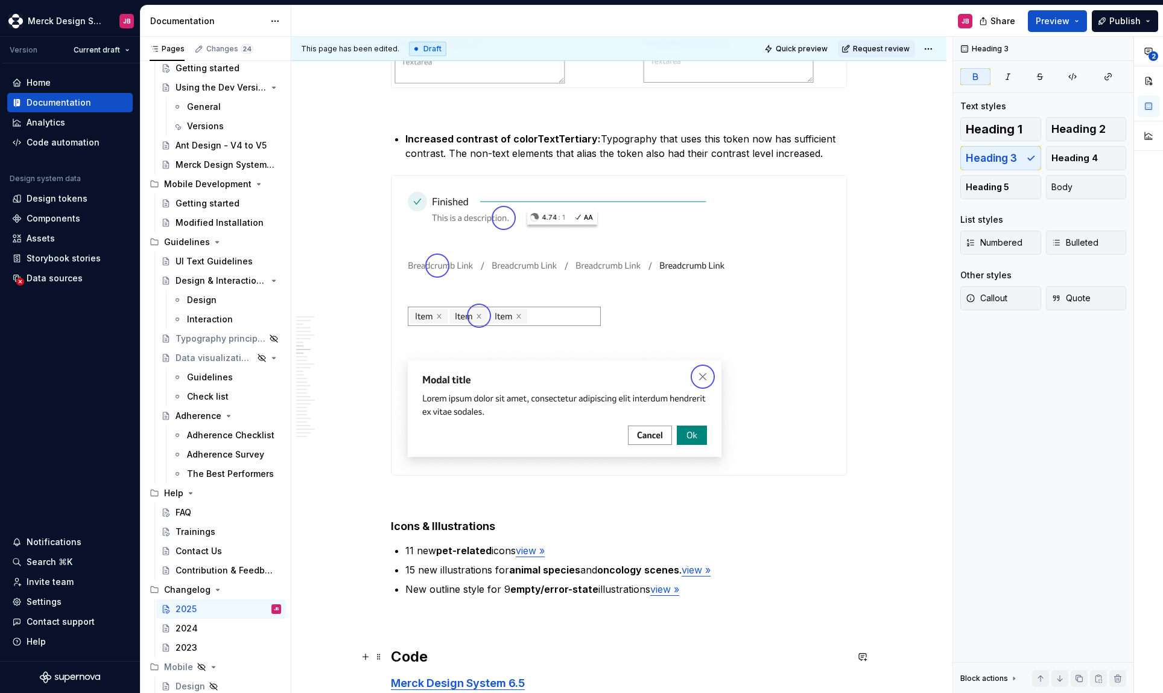
click at [413, 652] on h2 "Code" at bounding box center [619, 656] width 456 height 19
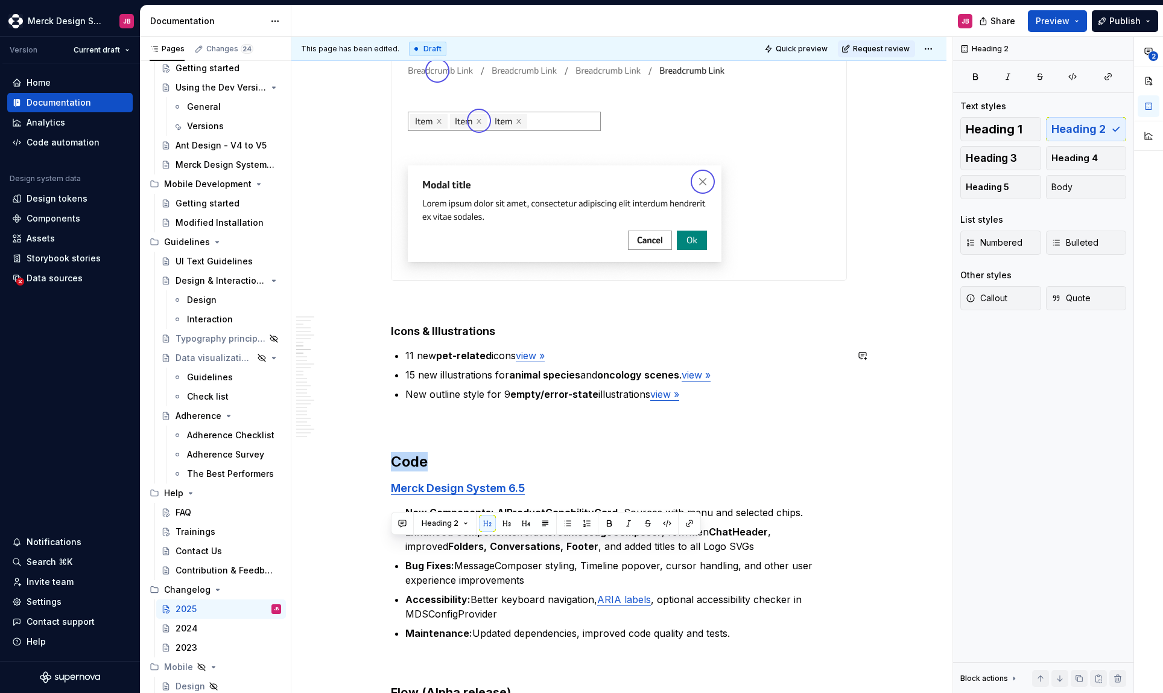
scroll to position [1900, 0]
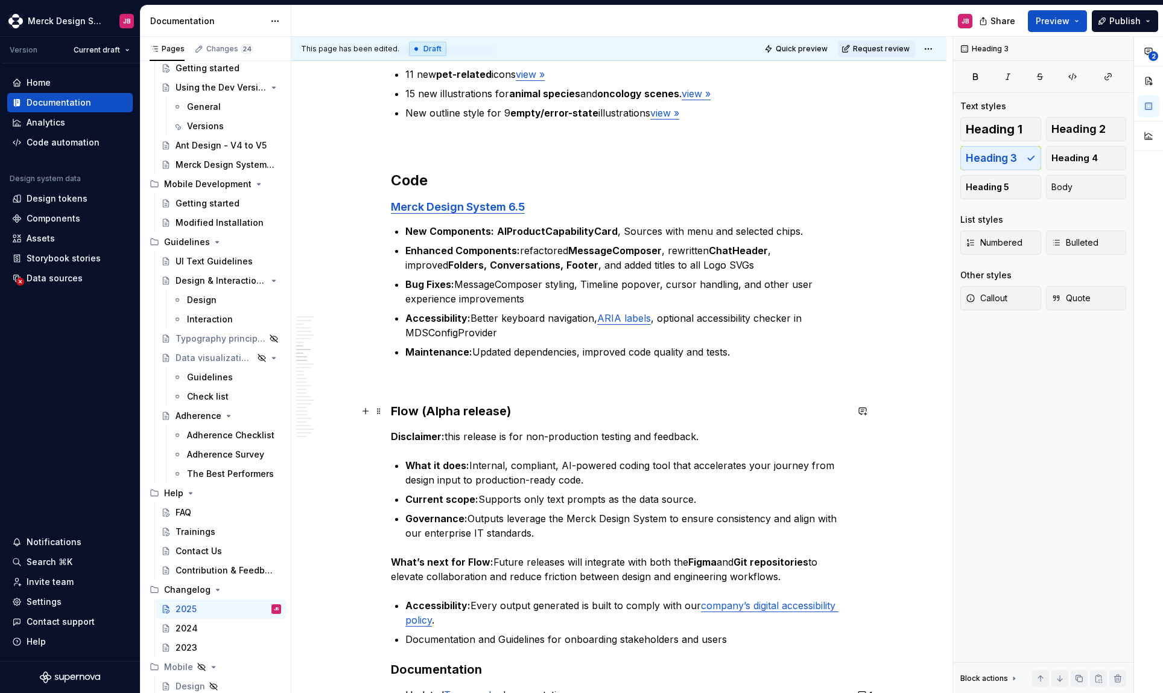
click at [449, 409] on h3 "Flow (Alpha release)" at bounding box center [619, 411] width 456 height 17
click at [488, 389] on button "button" at bounding box center [487, 387] width 17 height 17
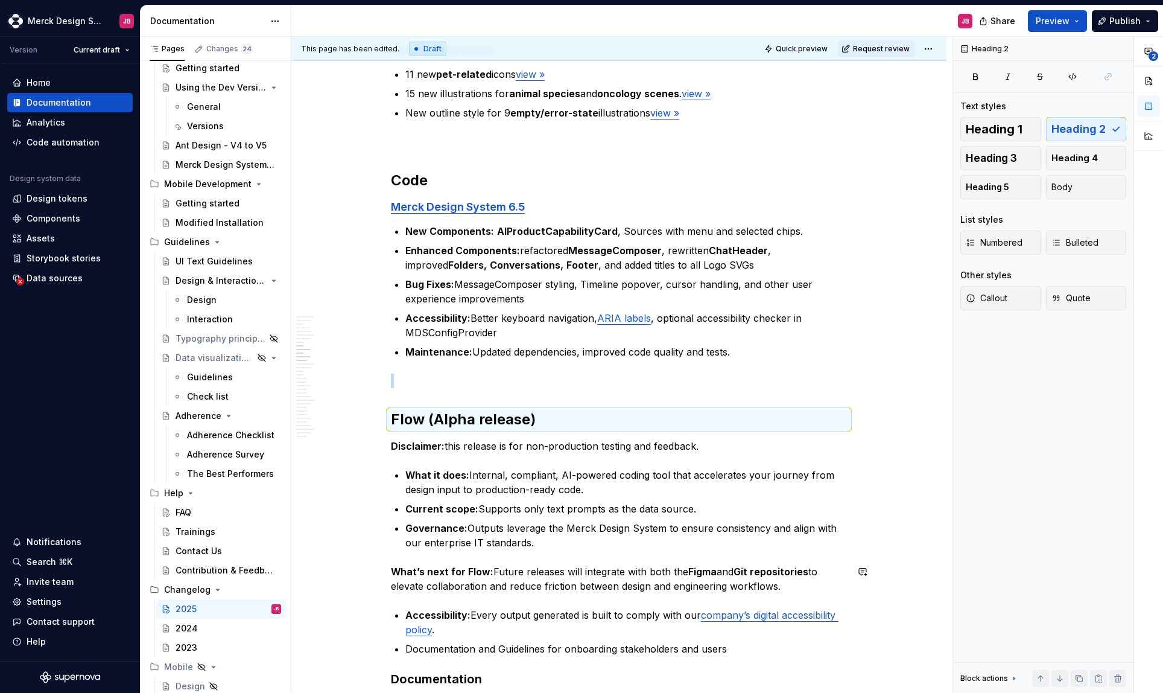
scroll to position [2107, 0]
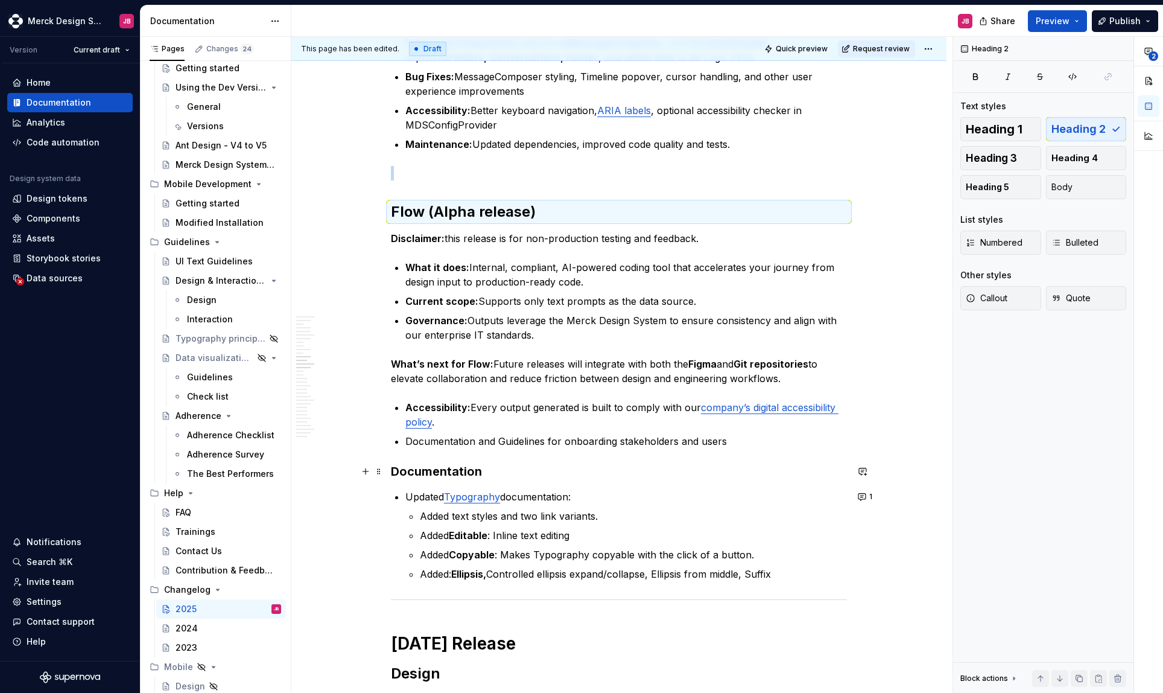
click at [446, 473] on strong "Documentation" at bounding box center [436, 471] width 91 height 14
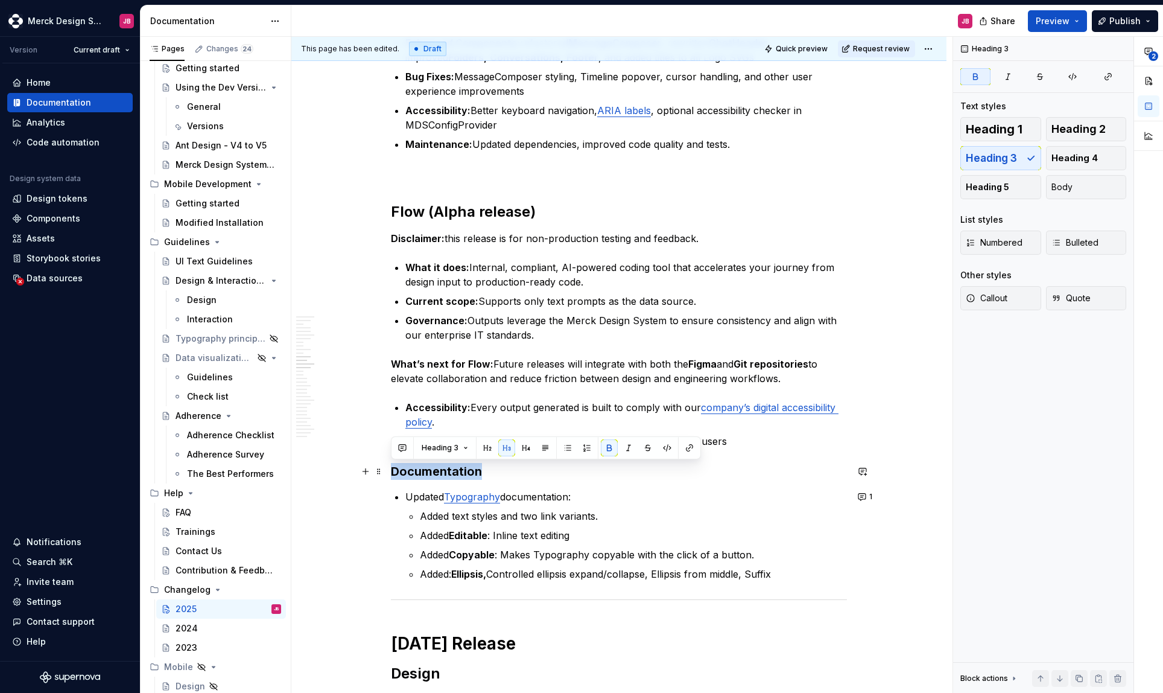
click at [446, 473] on strong "Documentation" at bounding box center [436, 471] width 91 height 14
click at [483, 445] on button "button" at bounding box center [487, 447] width 17 height 17
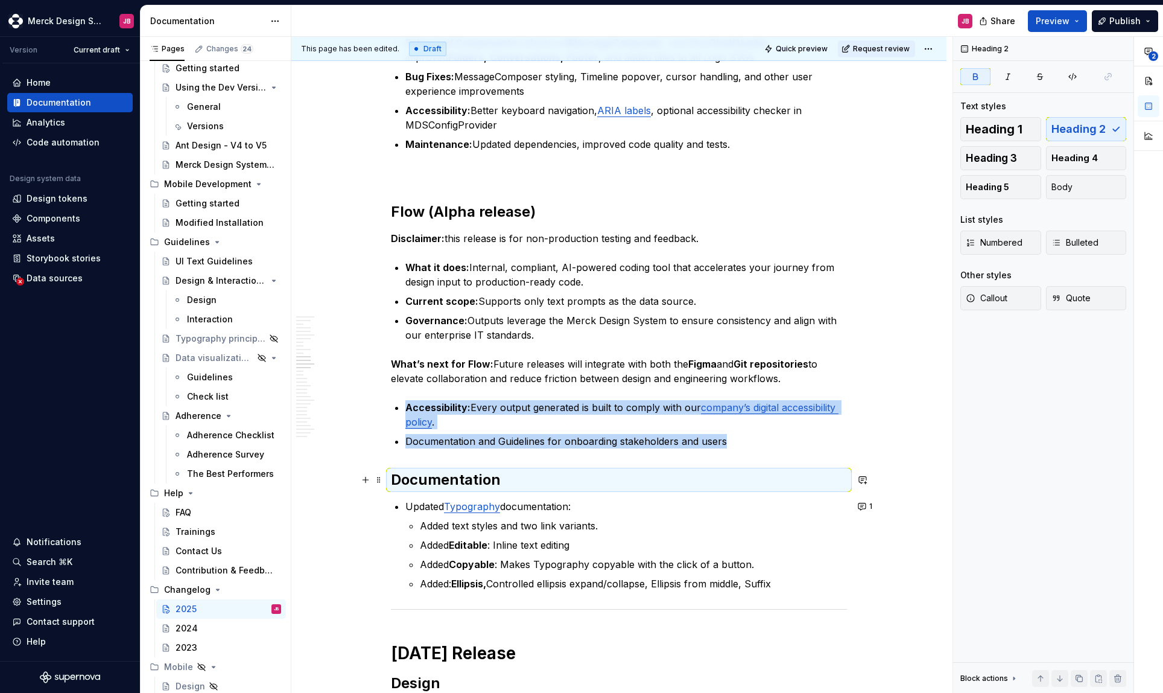
click at [533, 476] on h2 "Documentation" at bounding box center [619, 479] width 456 height 19
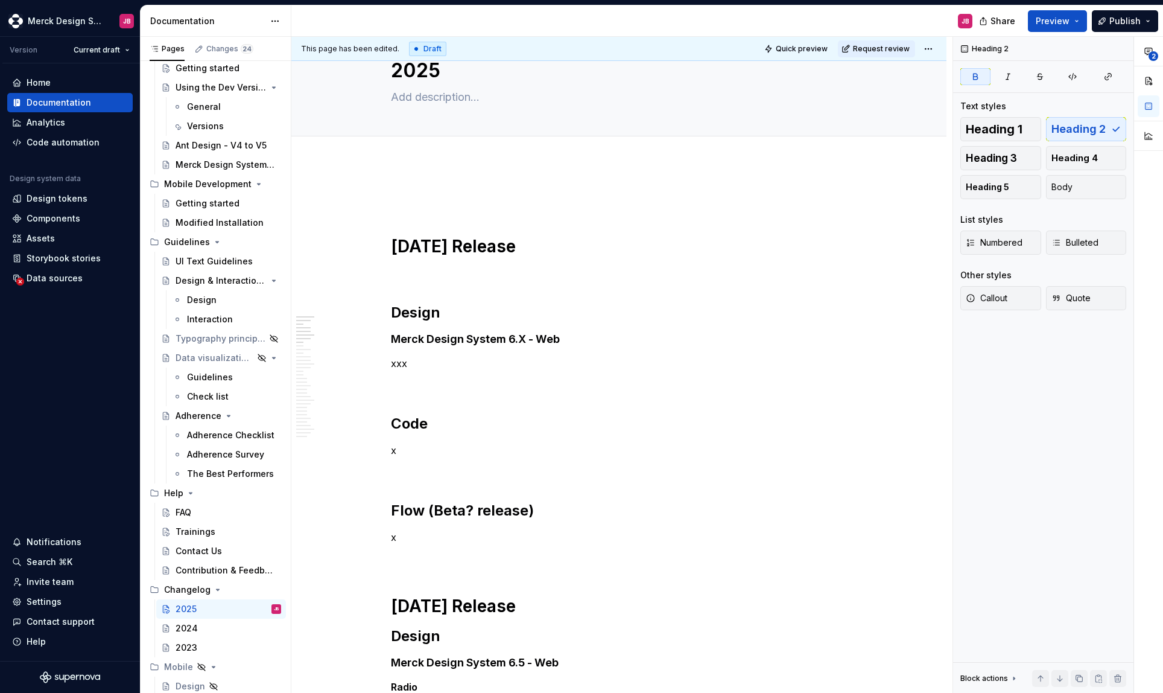
scroll to position [6, 0]
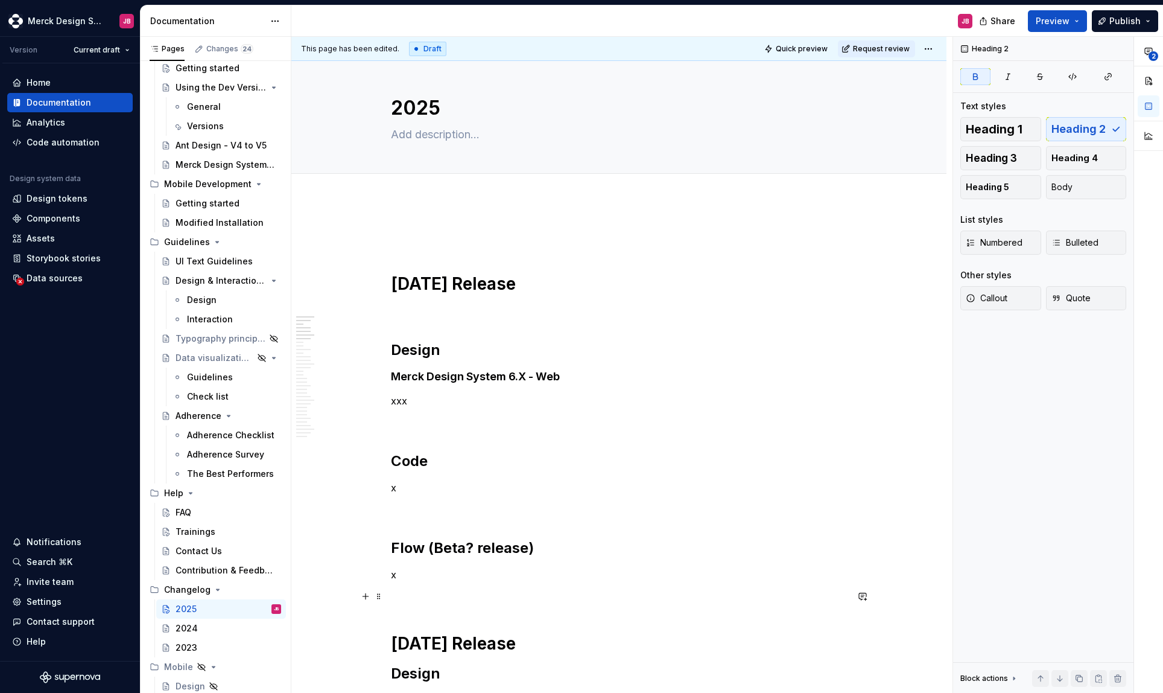
click at [563, 597] on p at bounding box center [619, 596] width 456 height 14
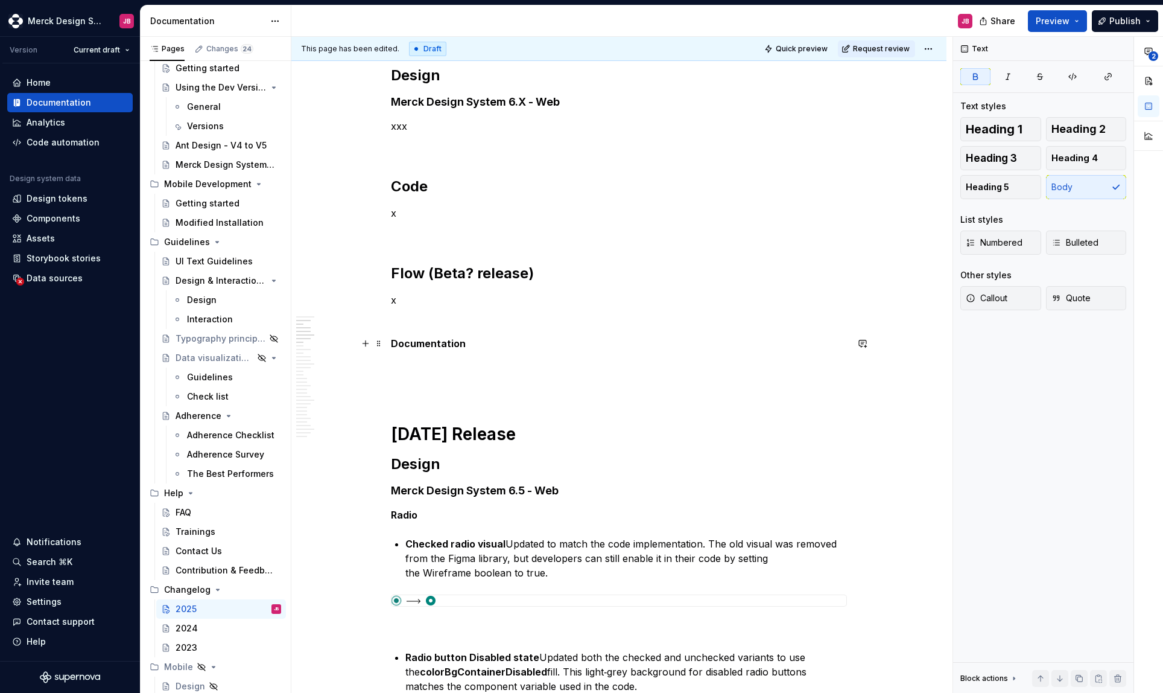
click at [453, 343] on strong "Documentation" at bounding box center [428, 343] width 75 height 12
click at [441, 239] on p at bounding box center [619, 235] width 456 height 14
click at [429, 342] on strong "Documentation" at bounding box center [428, 343] width 75 height 12
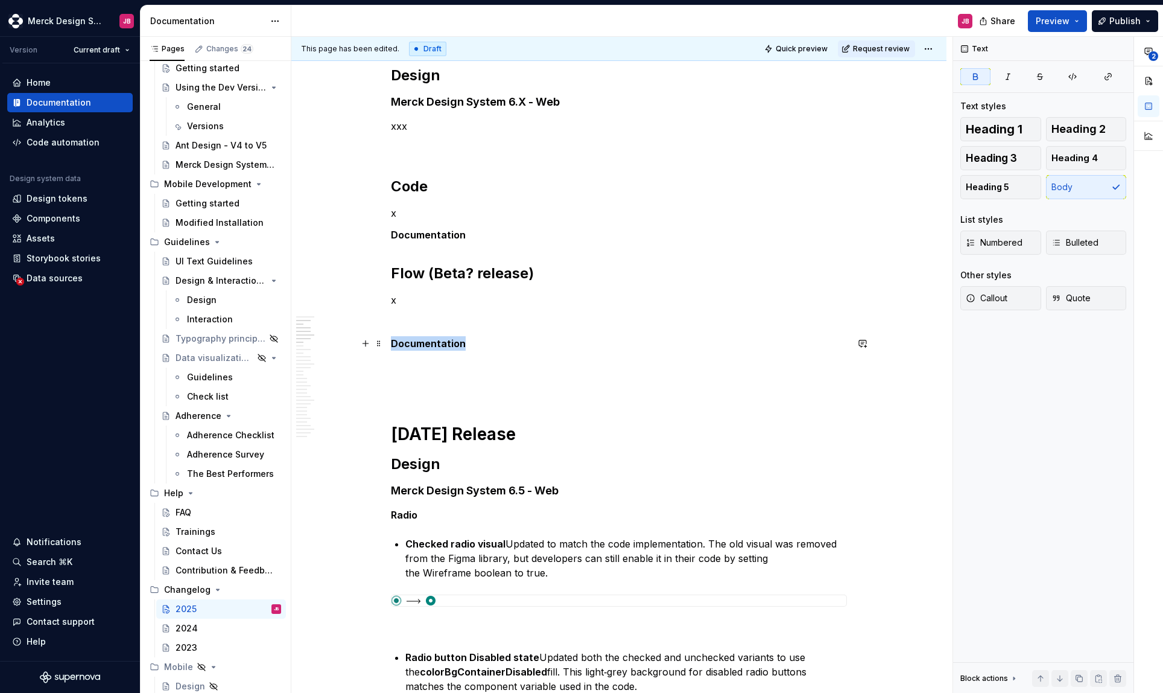
click at [429, 342] on strong "Documentation" at bounding box center [428, 343] width 75 height 12
click at [428, 234] on strong "Documentation" at bounding box center [428, 235] width 75 height 12
click at [466, 215] on button "button" at bounding box center [467, 212] width 17 height 17
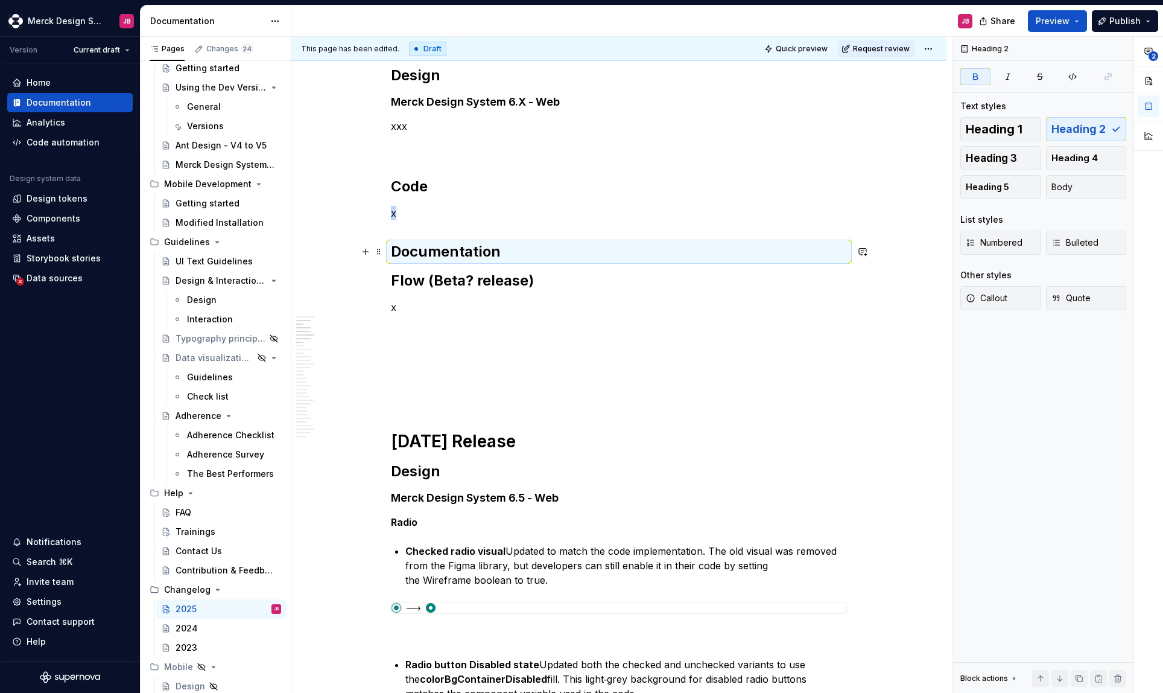
click at [411, 247] on strong "Documentation" at bounding box center [446, 252] width 110 height 18
click at [508, 250] on h2 "Documentation" at bounding box center [619, 251] width 456 height 19
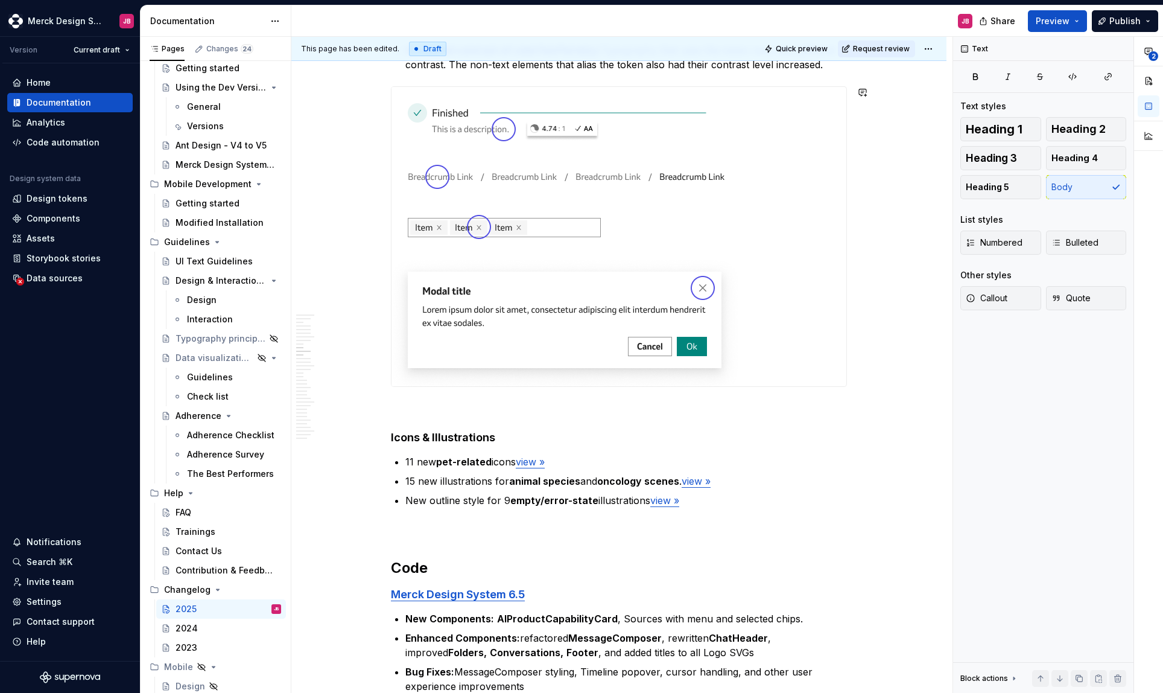
scroll to position [1867, 0]
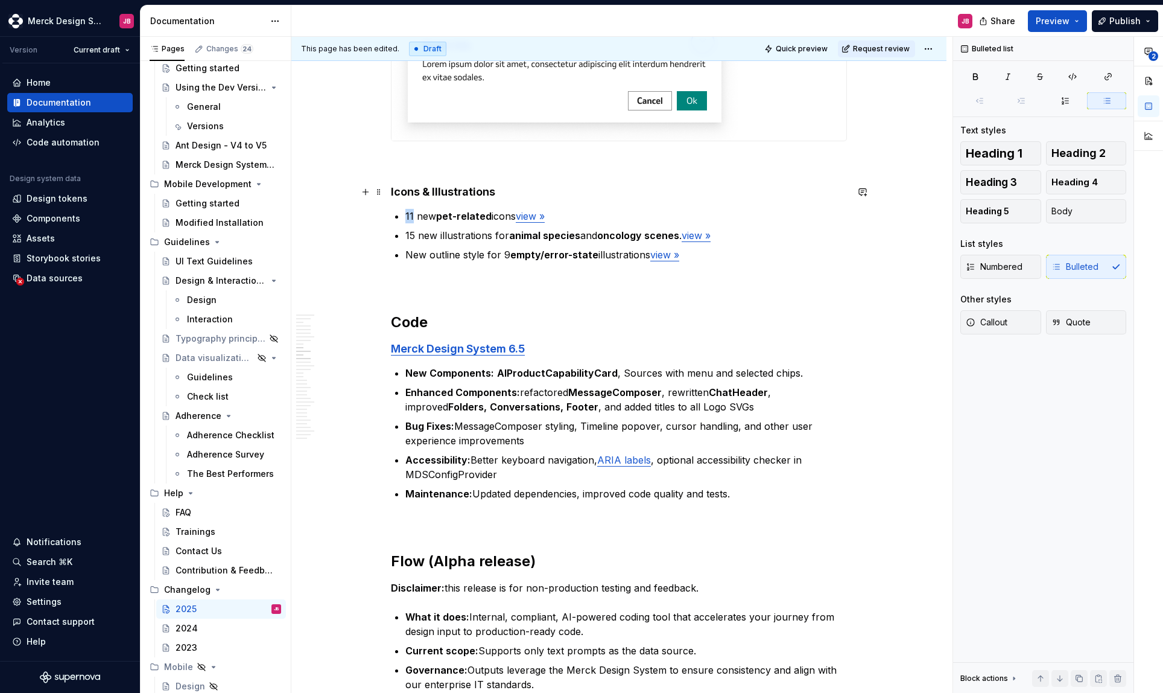
click at [463, 199] on button "Bulleted list" at bounding box center [462, 193] width 62 height 17
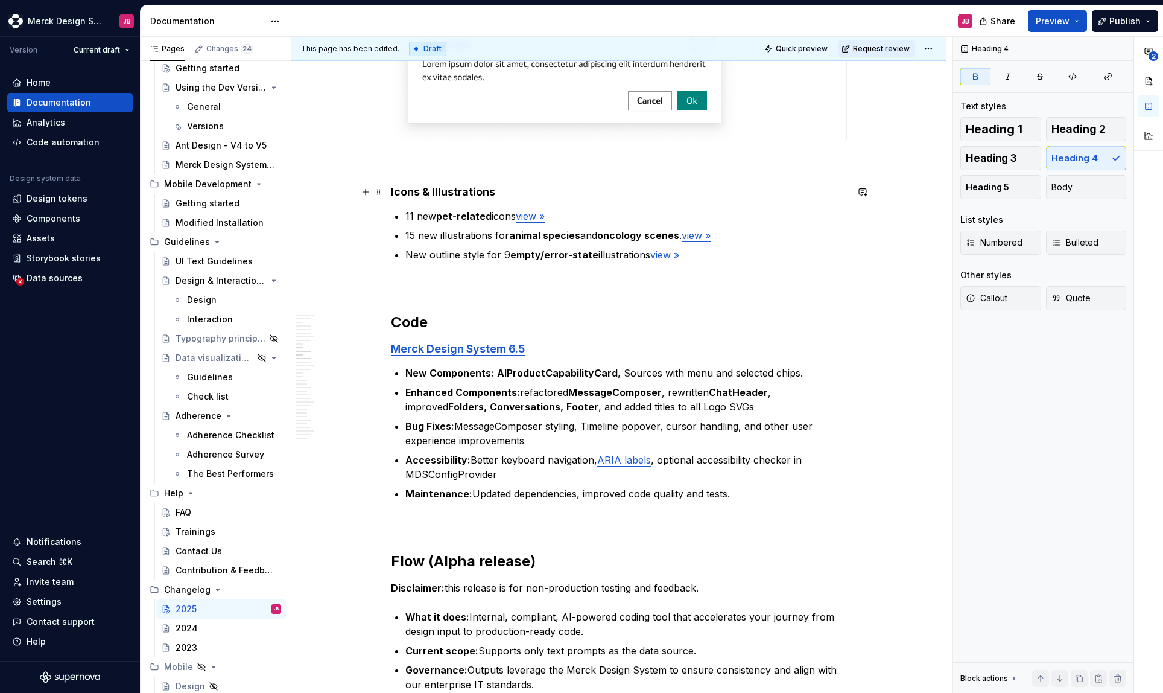
click at [453, 195] on strong "Icons & Illustrations" at bounding box center [443, 191] width 104 height 13
copy strong "Icons & Illustrations"
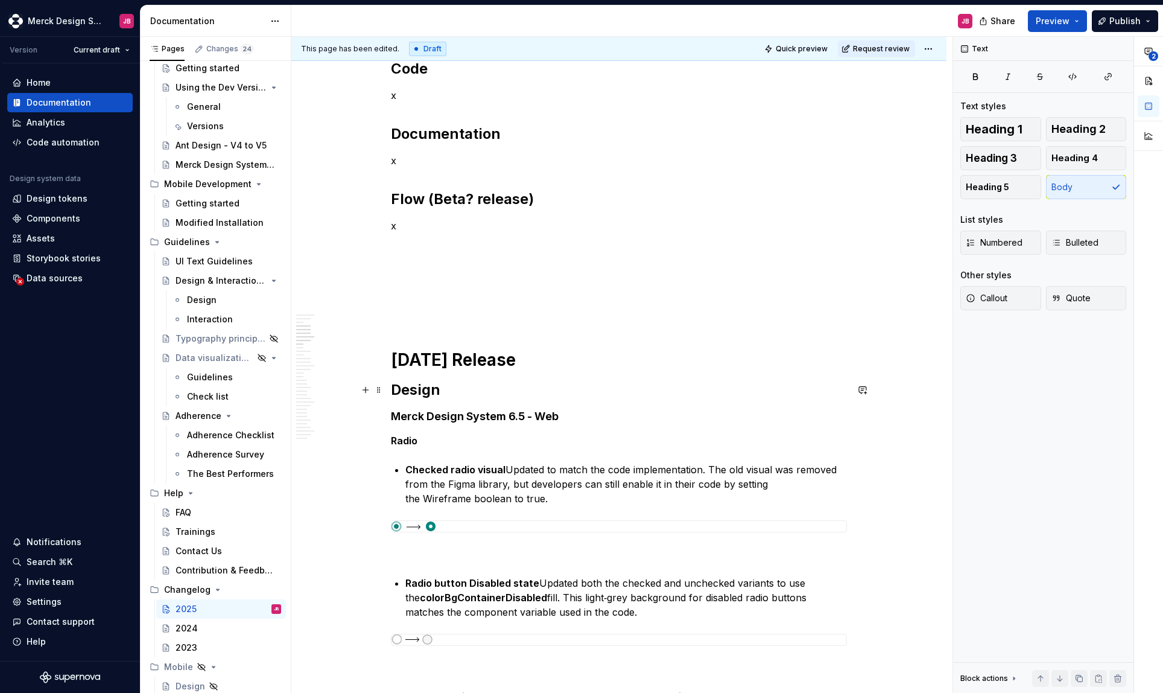
scroll to position [197, 0]
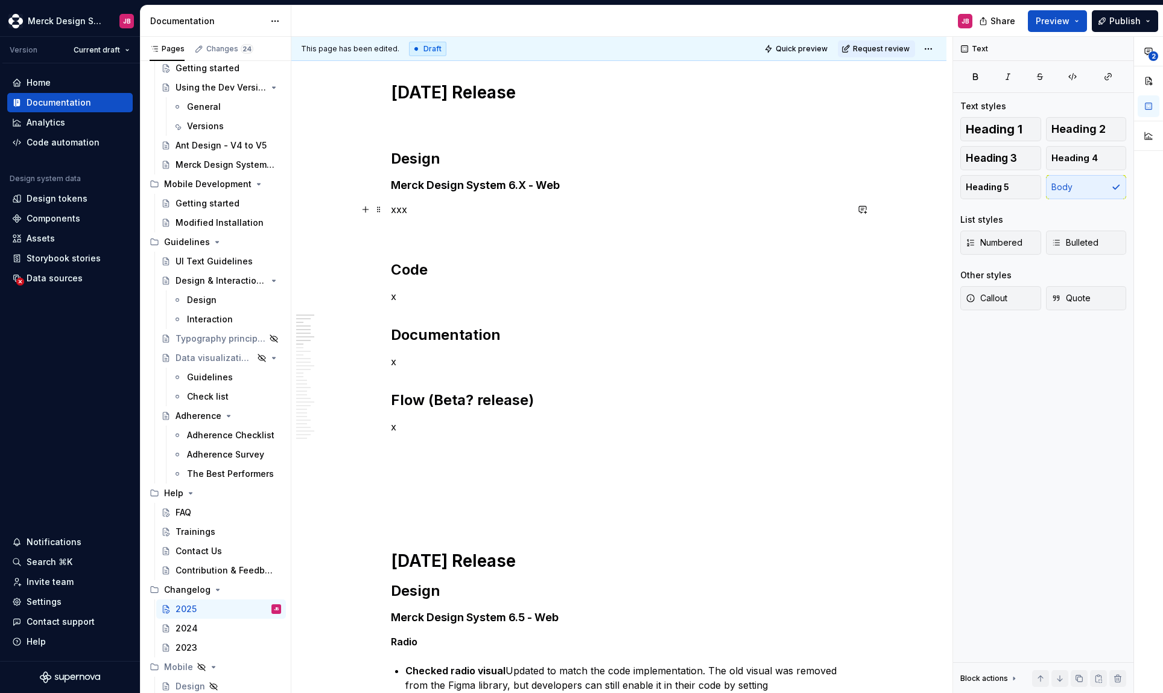
click at [542, 210] on p "xxx" at bounding box center [619, 209] width 456 height 14
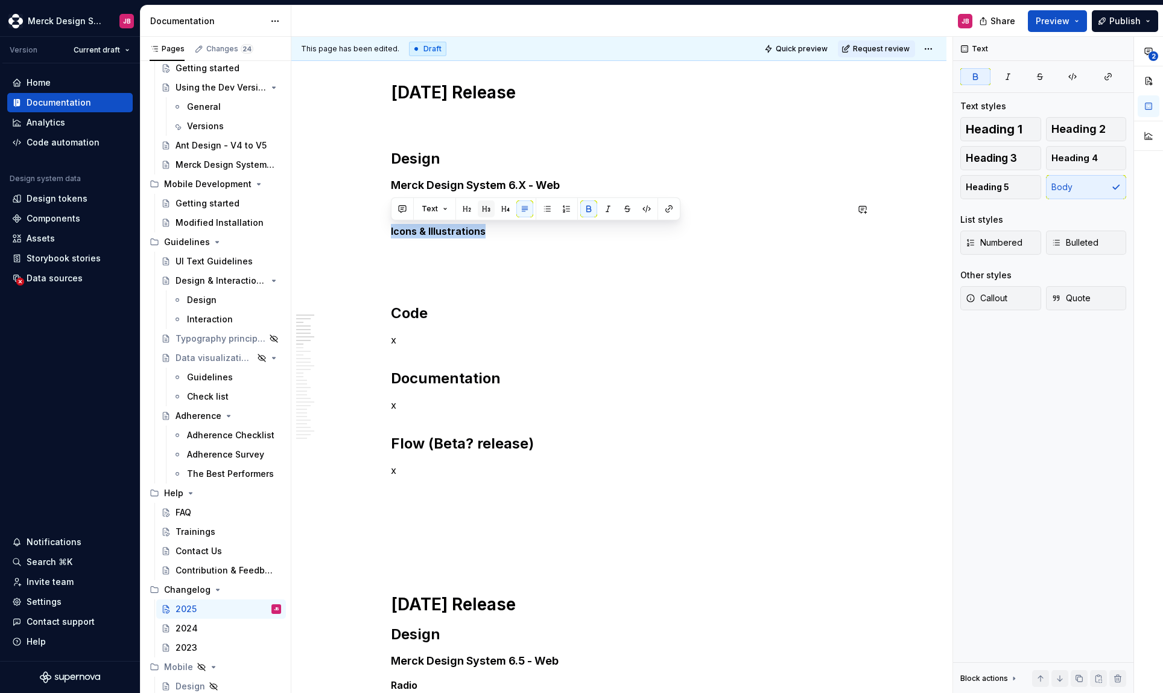
click at [486, 207] on button "button" at bounding box center [486, 208] width 17 height 17
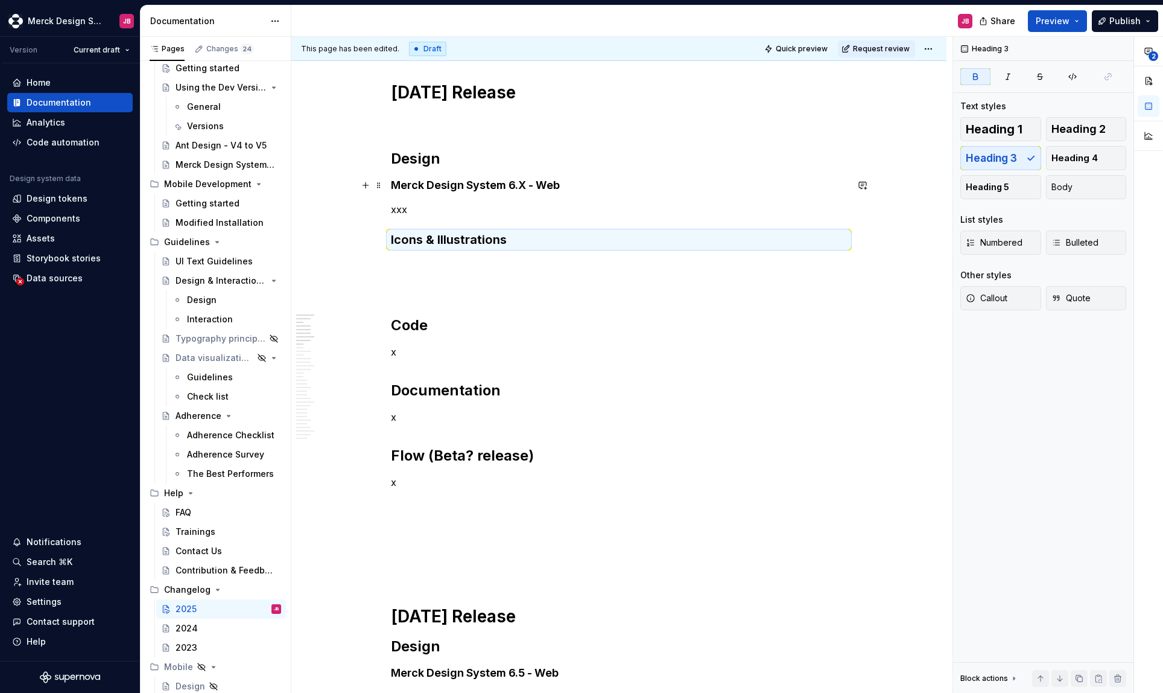
click at [448, 183] on strong "Merck Design System 6.X - Web" at bounding box center [475, 185] width 169 height 13
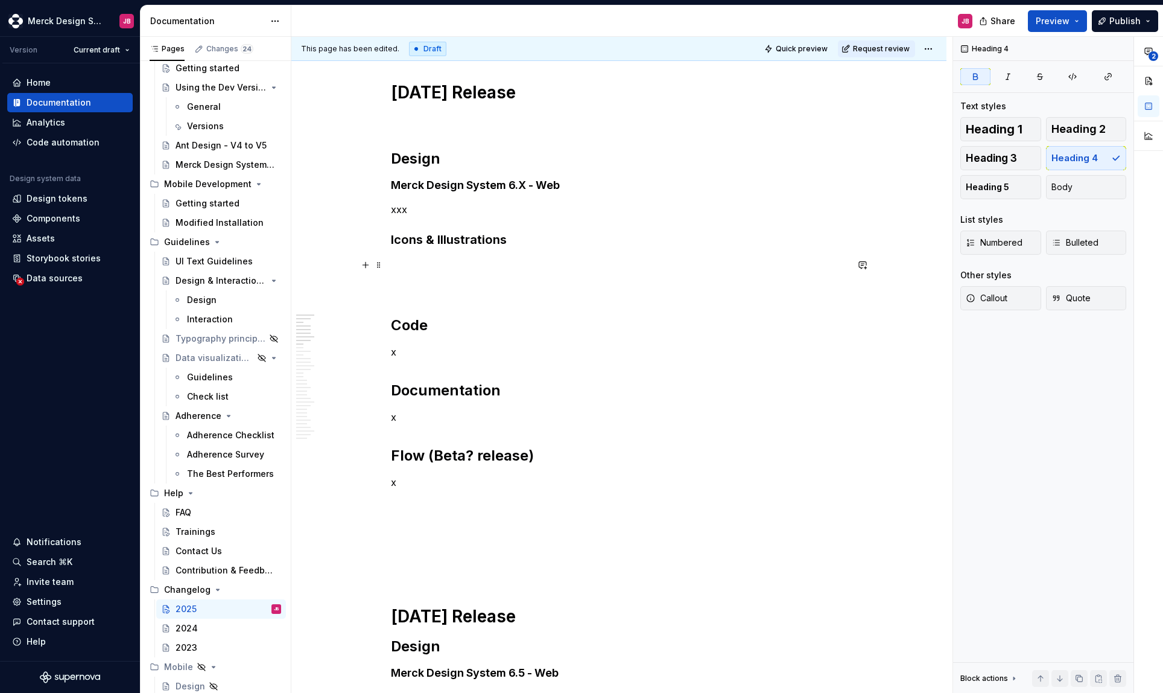
click at [424, 263] on p at bounding box center [619, 265] width 456 height 14
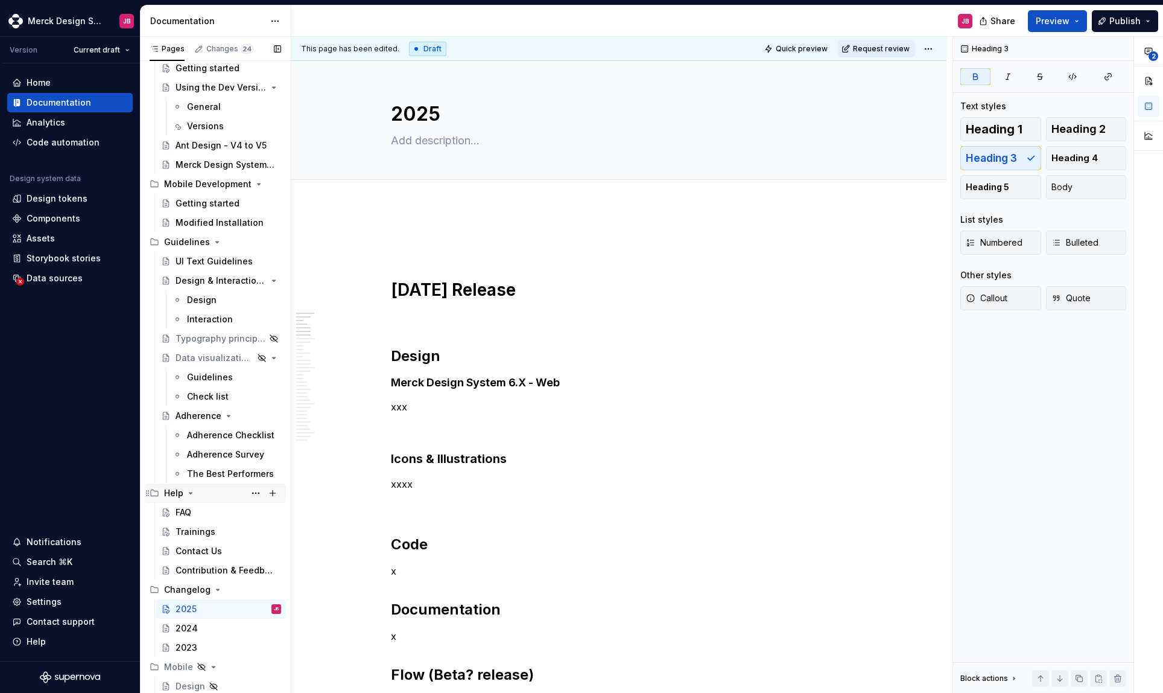
scroll to position [5436, 0]
click at [535, 400] on p "xxx" at bounding box center [619, 407] width 456 height 14
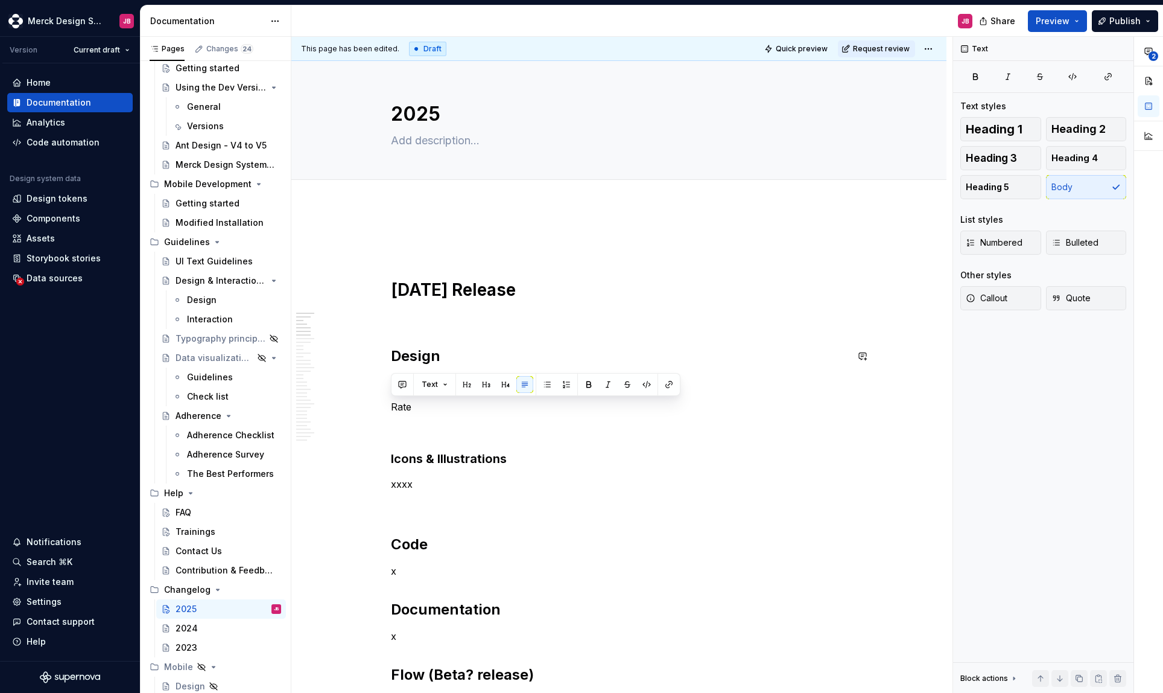
click at [501, 385] on button "button" at bounding box center [505, 384] width 17 height 17
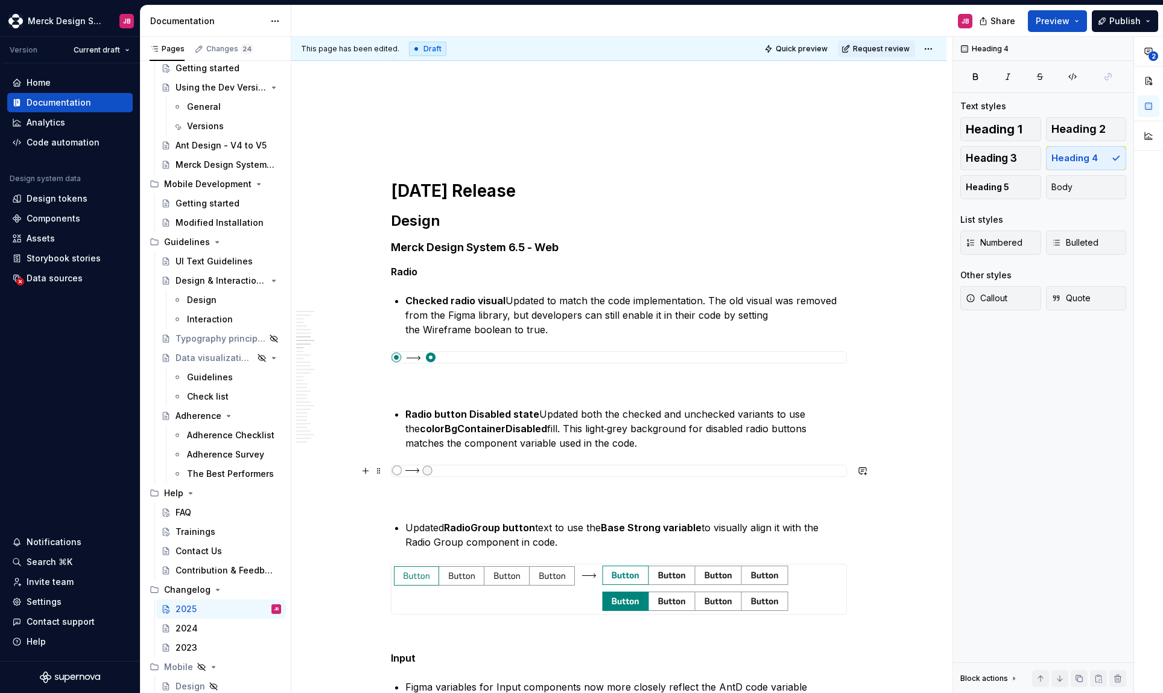
scroll to position [704, 0]
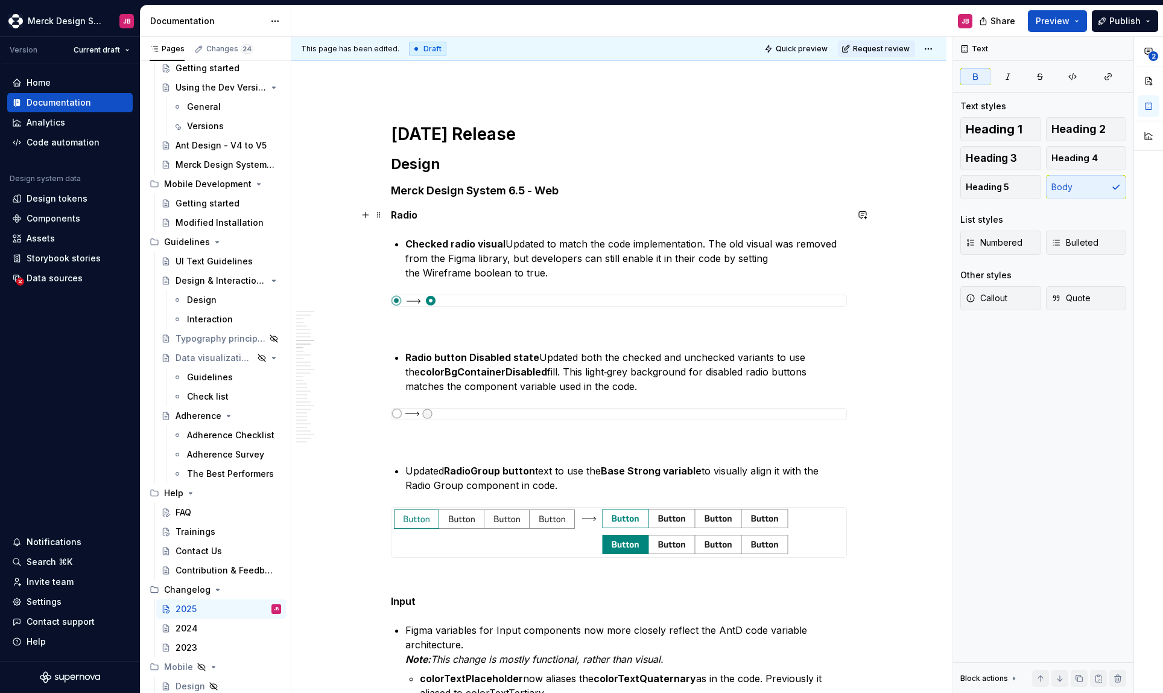
click at [410, 215] on strong "Radio" at bounding box center [404, 215] width 27 height 12
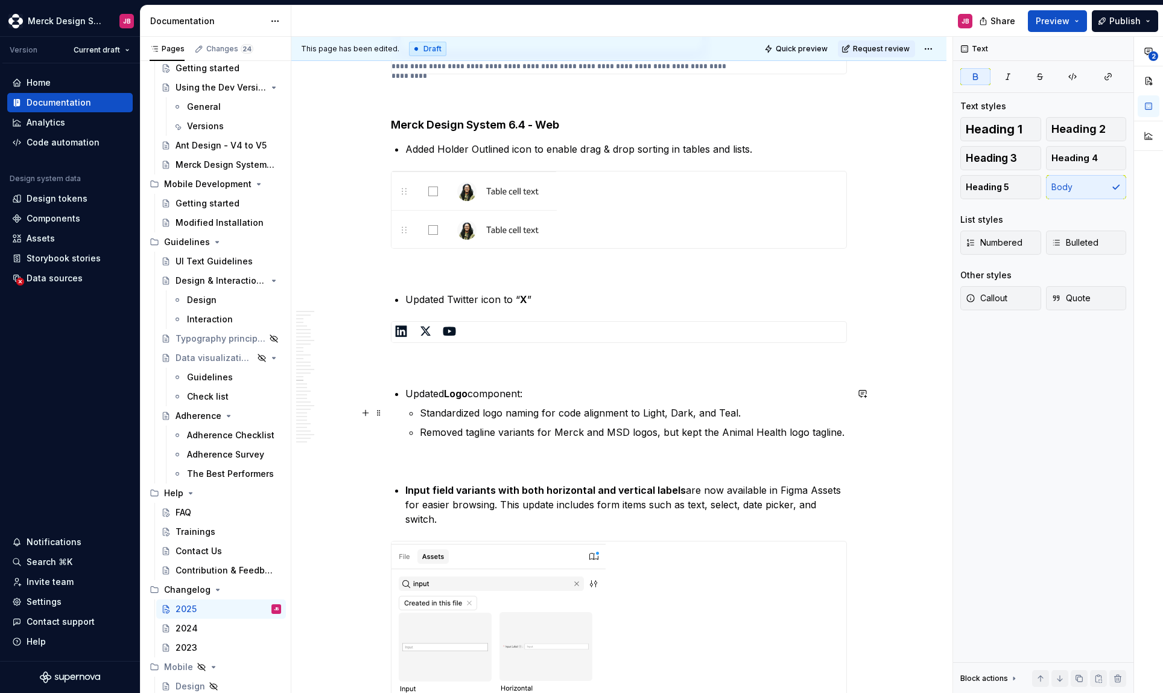
scroll to position [4064, 0]
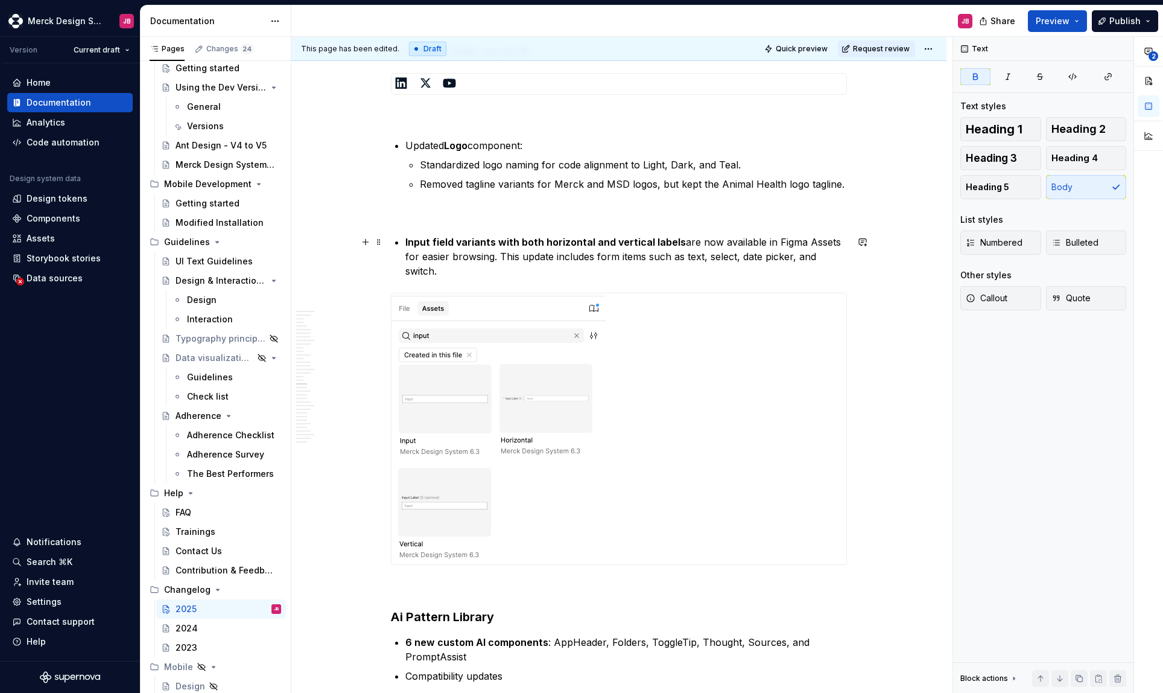
click at [425, 241] on strong "Input field variants with both horizontal and vertical labels" at bounding box center [546, 242] width 281 height 12
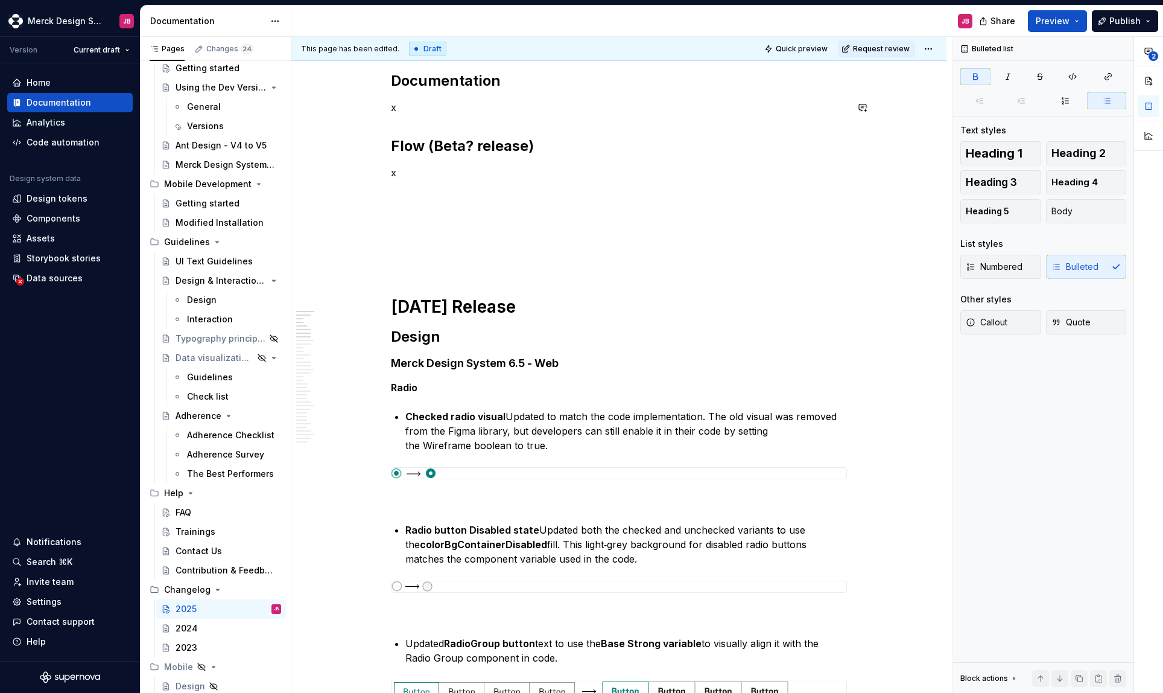
scroll to position [0, 0]
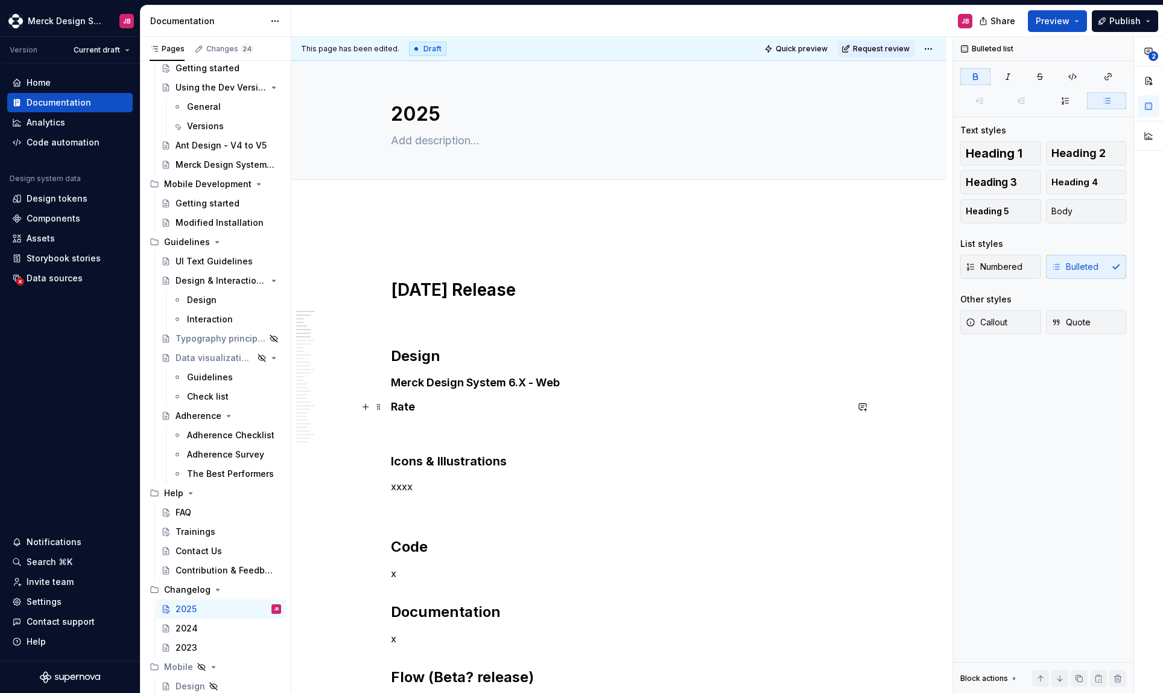
click at [403, 404] on h4 "Rate" at bounding box center [619, 407] width 456 height 14
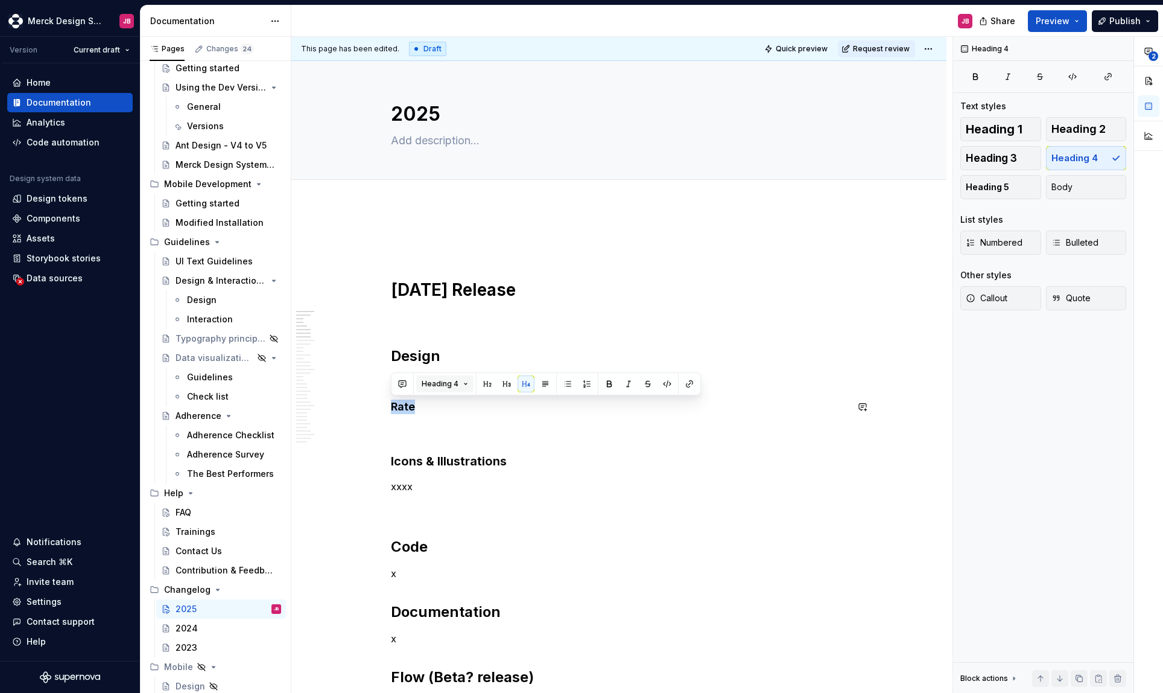
click at [442, 380] on span "Heading 4" at bounding box center [440, 384] width 37 height 10
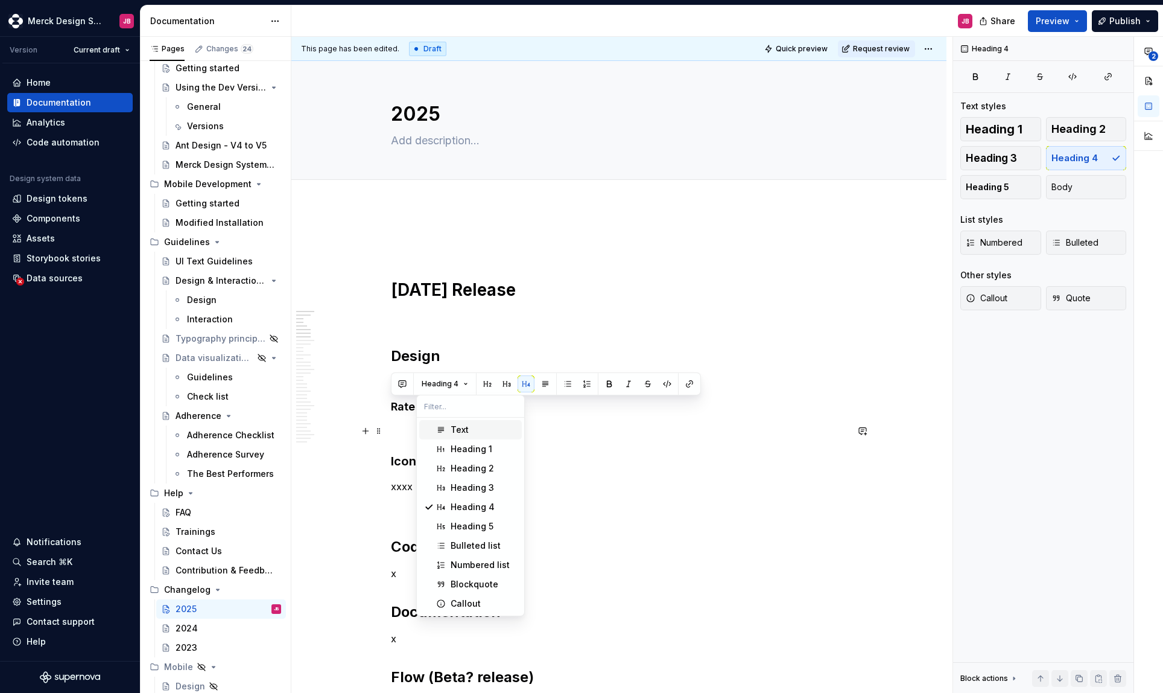
click at [462, 427] on div "Text" at bounding box center [460, 430] width 18 height 12
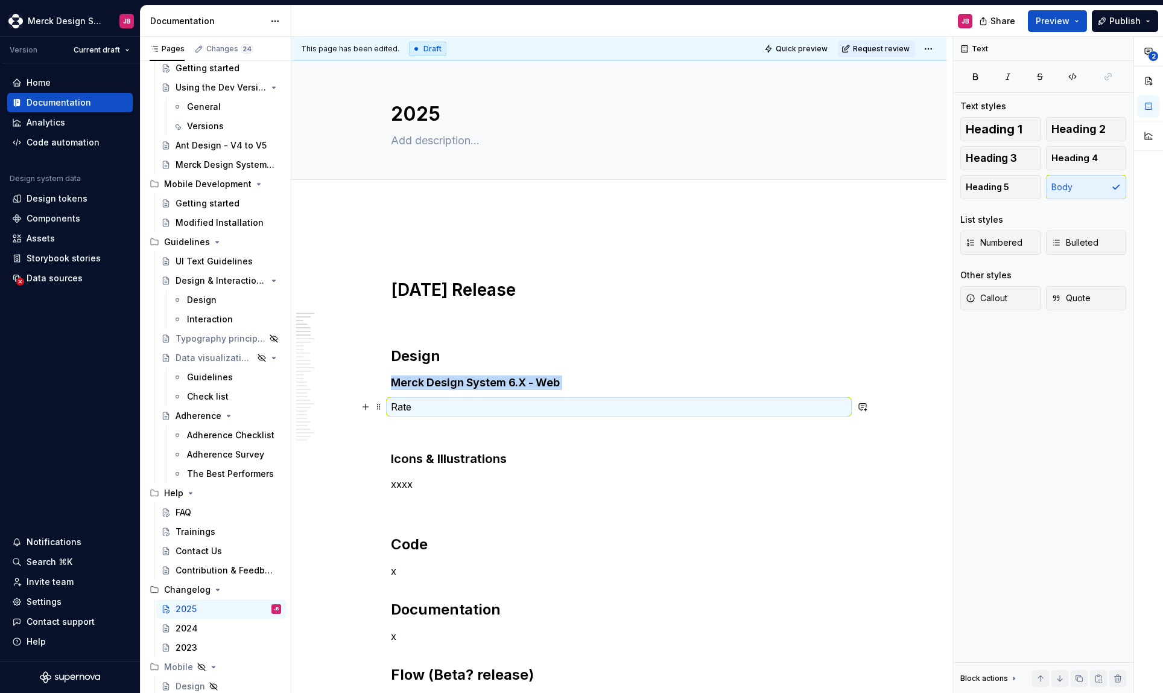
click at [437, 405] on p "Rate" at bounding box center [619, 407] width 456 height 14
click at [401, 405] on p "Rate" at bounding box center [619, 407] width 456 height 14
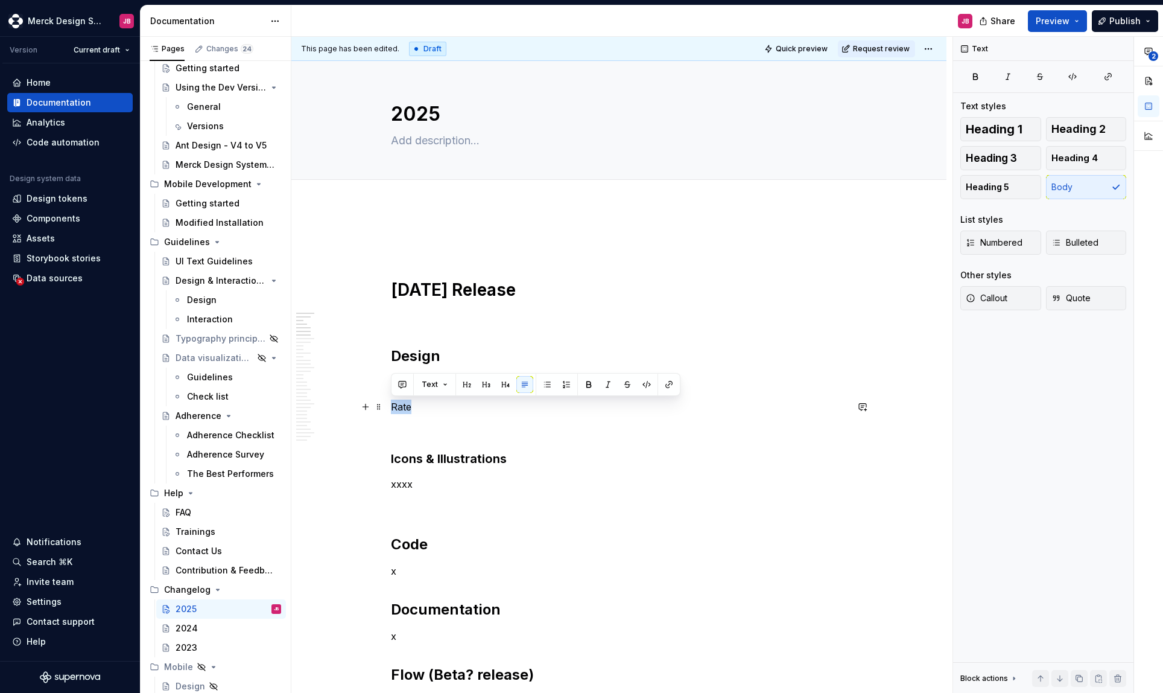
click at [401, 405] on p "Rate" at bounding box center [619, 407] width 456 height 14
click at [424, 410] on p "Rate" at bounding box center [619, 407] width 456 height 14
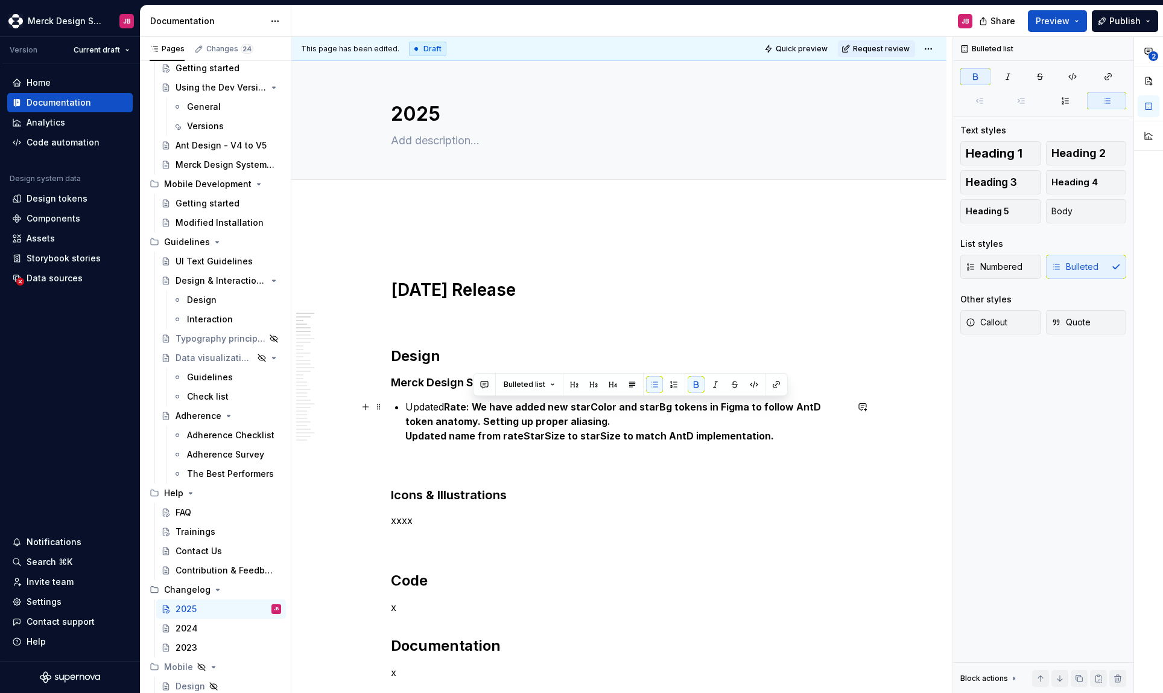
drag, startPoint x: 476, startPoint y: 405, endPoint x: 778, endPoint y: 439, distance: 304.9
click at [778, 439] on p "Updated Rate: We have added new starColor and starBg tokens in [GEOGRAPHIC_DATA…" at bounding box center [627, 421] width 442 height 43
click at [579, 421] on p "Updated Rate: We have added new starColor and starBg tokens in [GEOGRAPHIC_DATA…" at bounding box center [627, 421] width 442 height 43
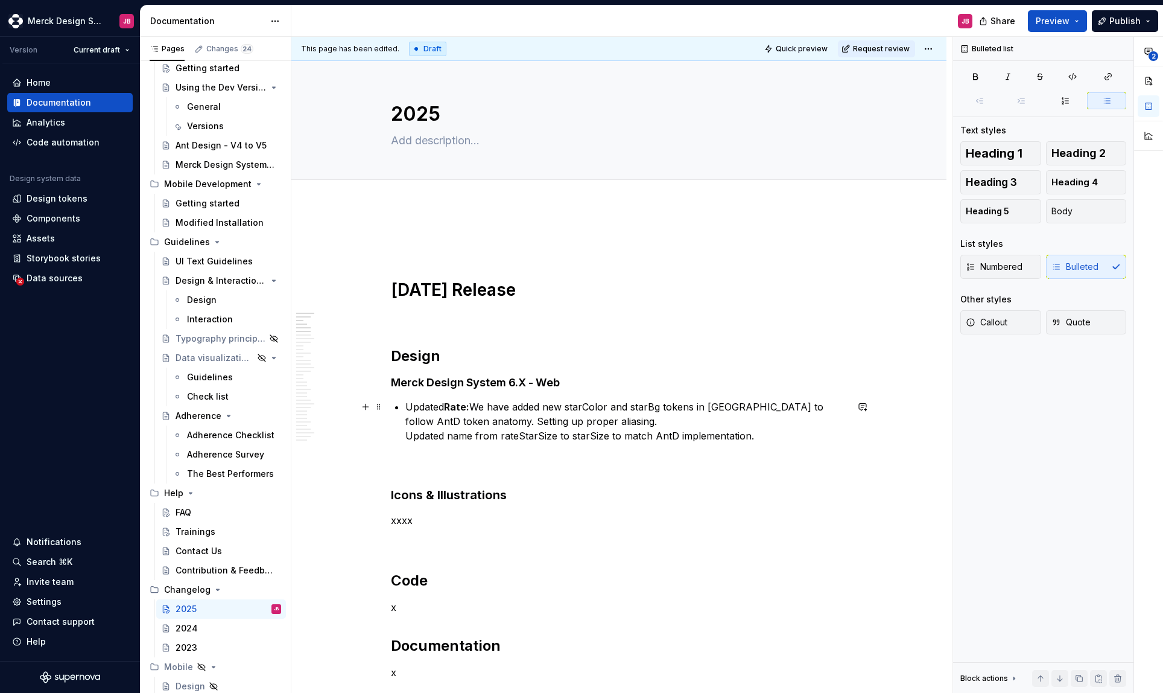
click at [479, 407] on p "Updated Rate: We have added new starColor and starBg tokens in [GEOGRAPHIC_DATA…" at bounding box center [627, 421] width 442 height 43
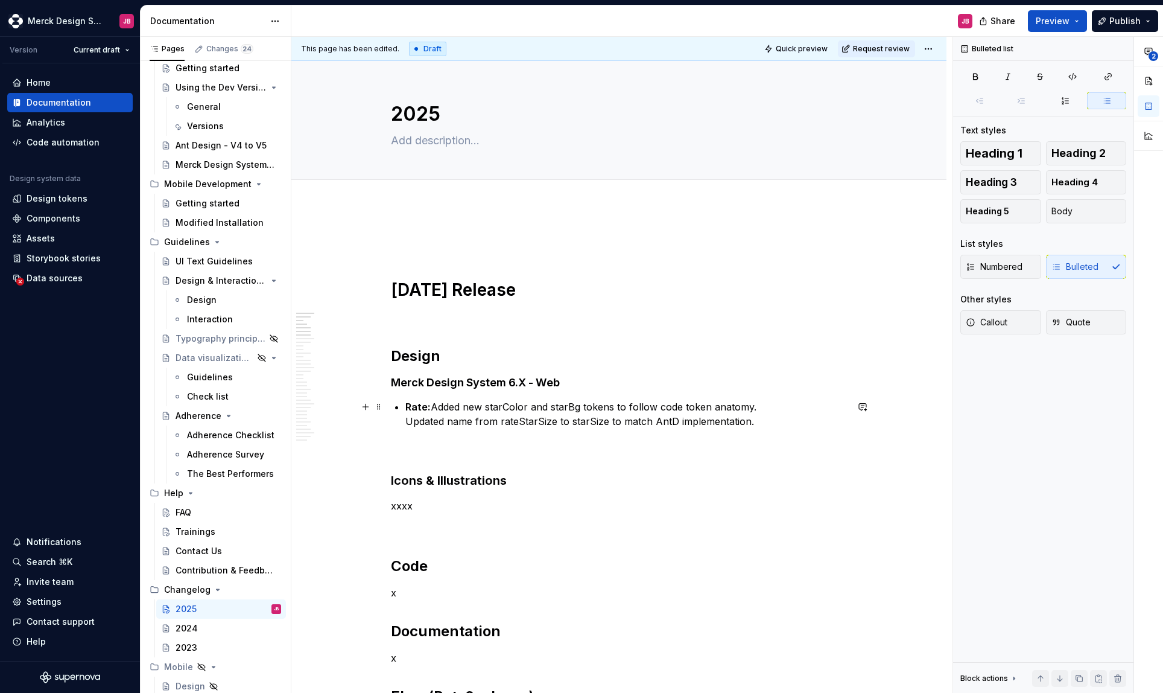
click at [632, 406] on p "Rate: Added new starColor and starBg tokens to follow code token anatomy. Updat…" at bounding box center [627, 414] width 442 height 29
click at [634, 427] on p "Rate: Added new starColor and starBg tokens to match the code. Renamed rateStar…" at bounding box center [627, 414] width 442 height 29
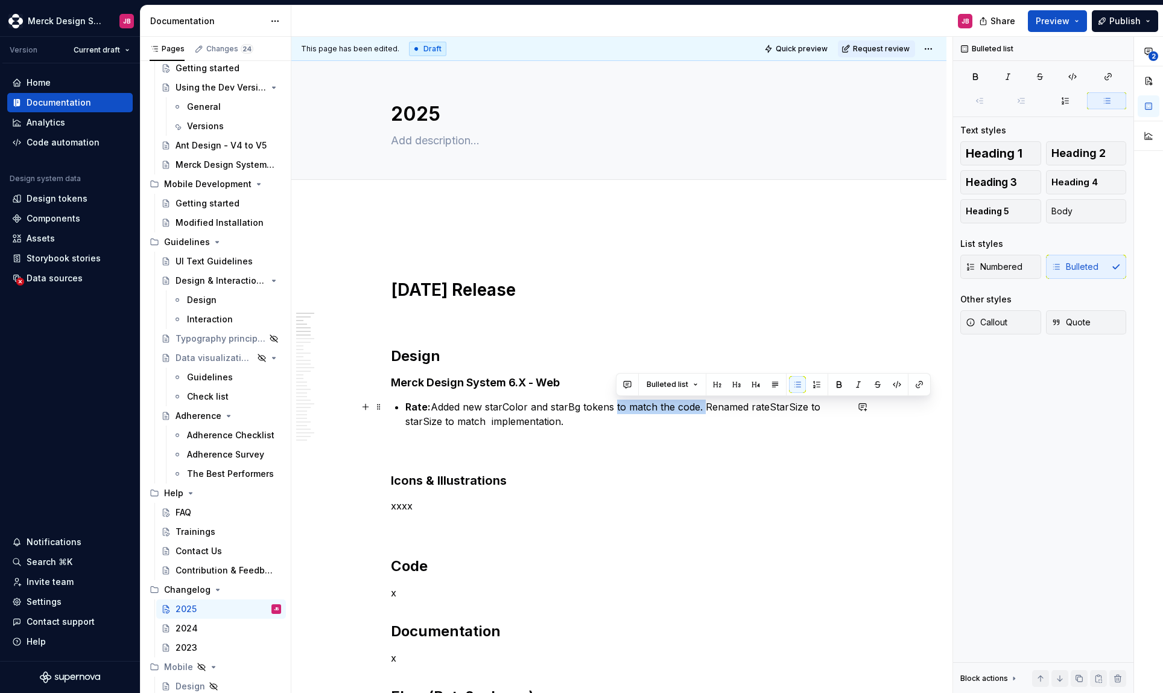
drag, startPoint x: 615, startPoint y: 405, endPoint x: 704, endPoint y: 413, distance: 89.1
click at [704, 413] on p "Rate: Added new starColor and starBg tokens to match the code. Renamed rateStar…" at bounding box center [627, 414] width 442 height 29
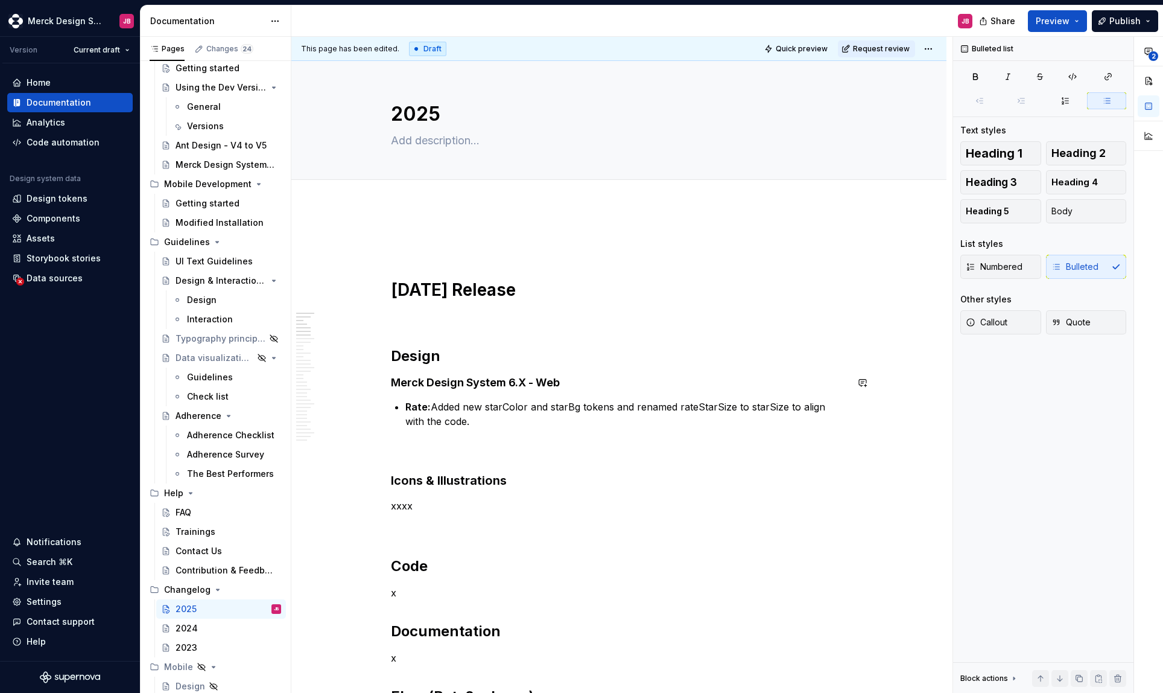
click at [564, 424] on p "Rate: Added new starColor and starBg tokens and renamed rateStarSize to starSiz…" at bounding box center [627, 414] width 442 height 29
click at [499, 418] on p "Rate: Added new starColor and starBg tokens and renamed rateStarSize to starSiz…" at bounding box center [627, 414] width 442 height 29
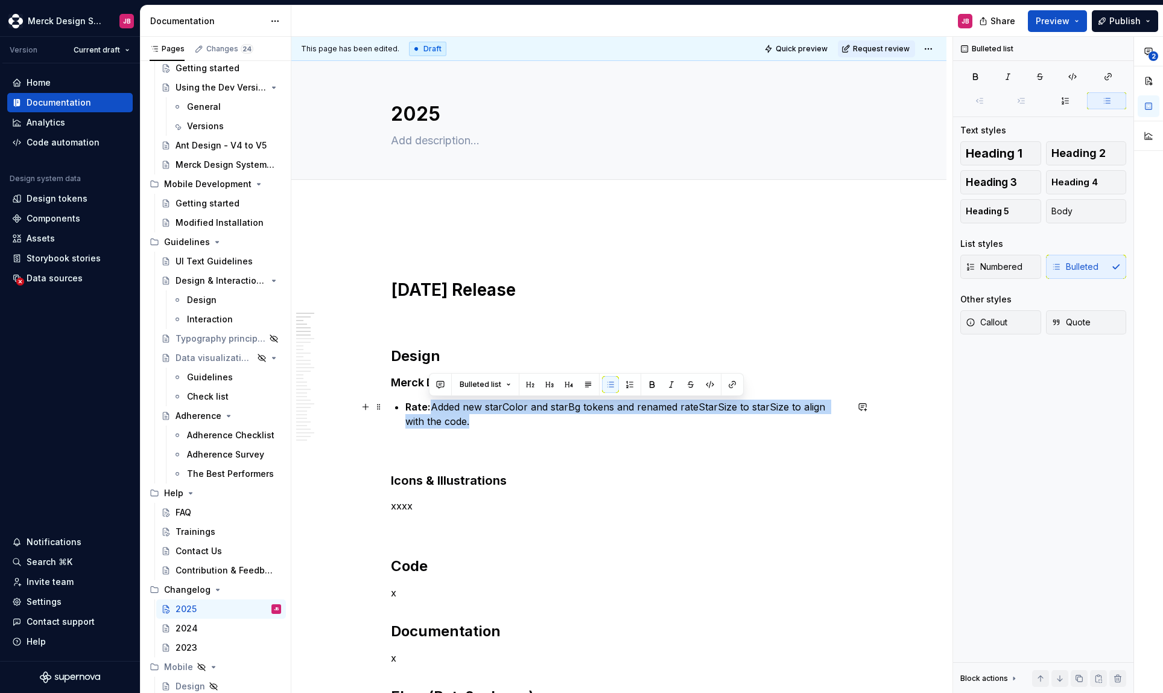
drag, startPoint x: 468, startPoint y: 422, endPoint x: 430, endPoint y: 410, distance: 39.9
click at [430, 410] on p "Rate: Added new starColor and starBg tokens and renamed rateStarSize to starSiz…" at bounding box center [627, 414] width 442 height 29
copy p "Added new starColor and starBg tokens and renamed rateStarSize to starSize to a…"
type textarea "*"
